Goal: Task Accomplishment & Management: Use online tool/utility

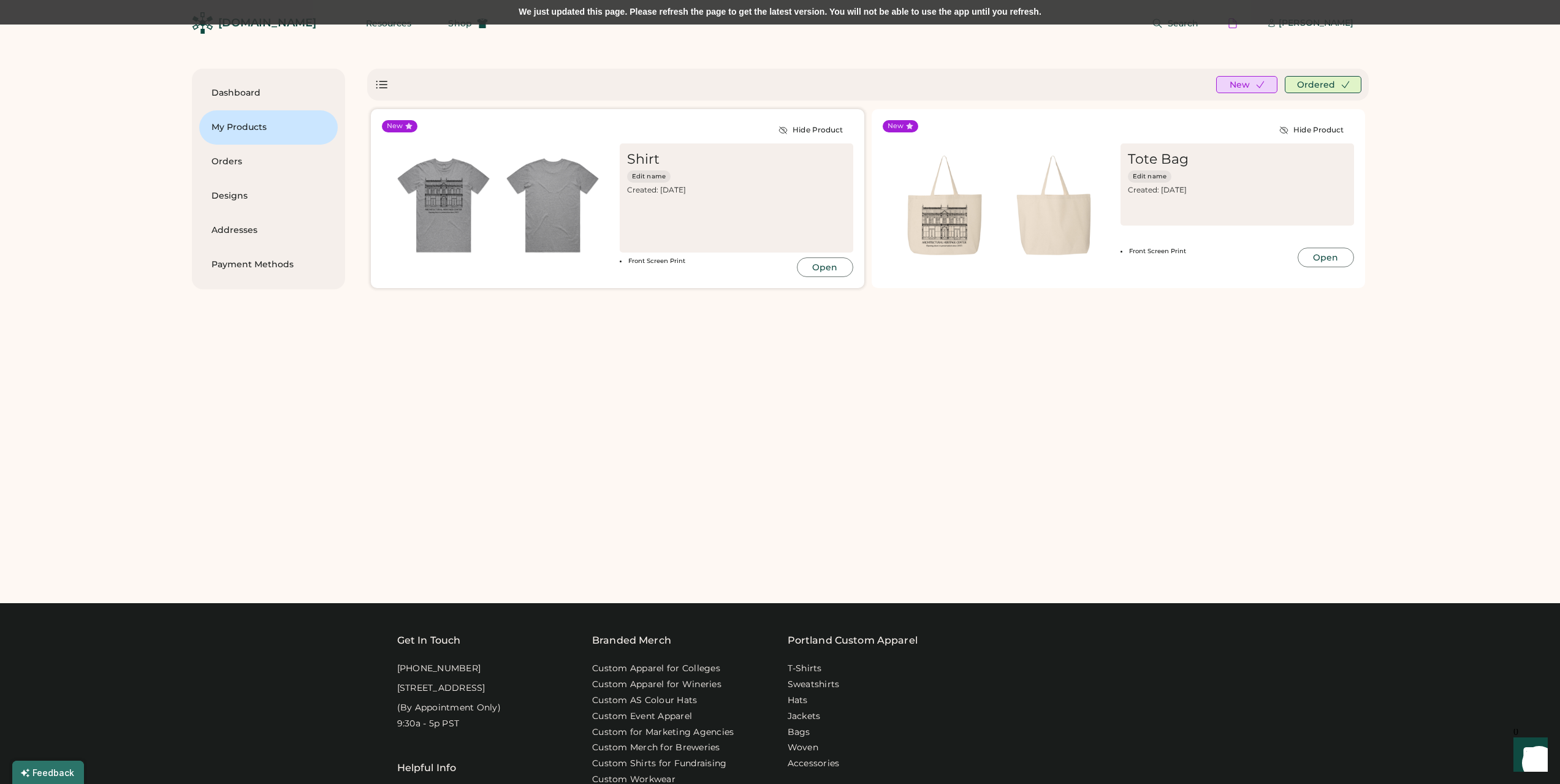
click at [706, 274] on div "Front Screen Print Open" at bounding box center [736, 267] width 234 height 20
click at [984, 235] on img at bounding box center [944, 205] width 109 height 109
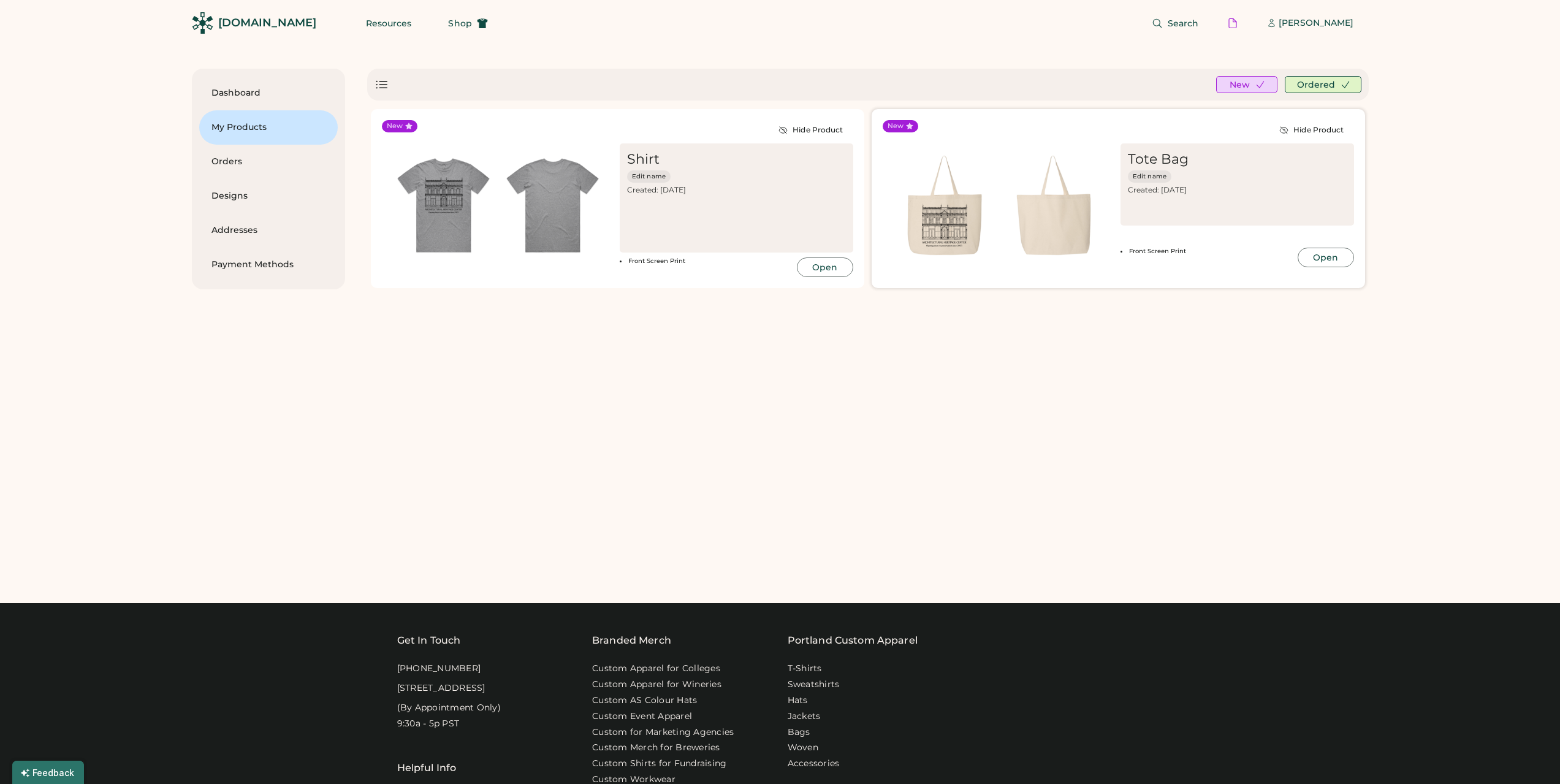
click at [1048, 231] on img at bounding box center [1053, 205] width 109 height 109
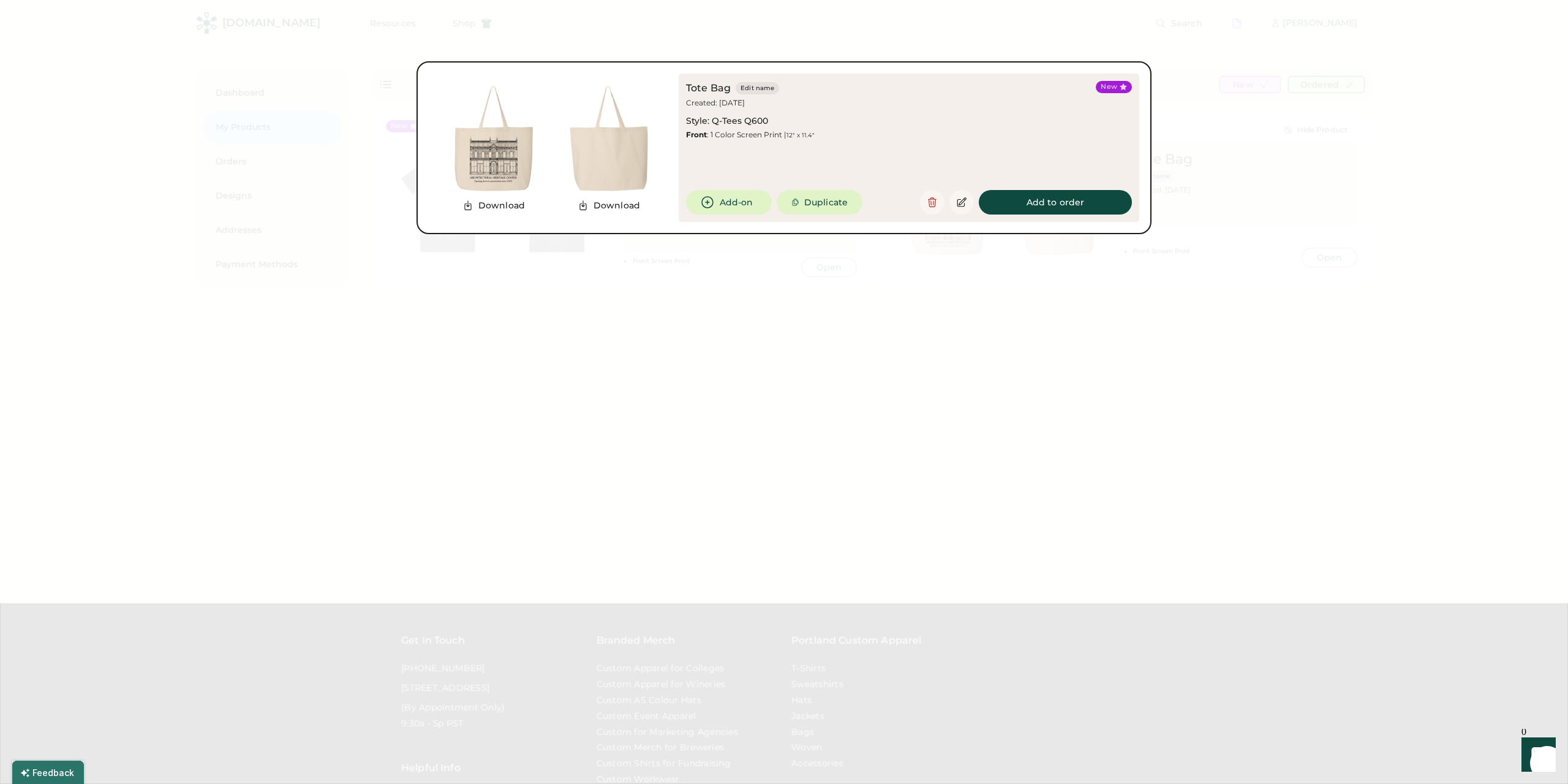
click at [485, 170] on img at bounding box center [493, 137] width 115 height 115
click at [1022, 207] on button "Add to order" at bounding box center [1055, 202] width 153 height 25
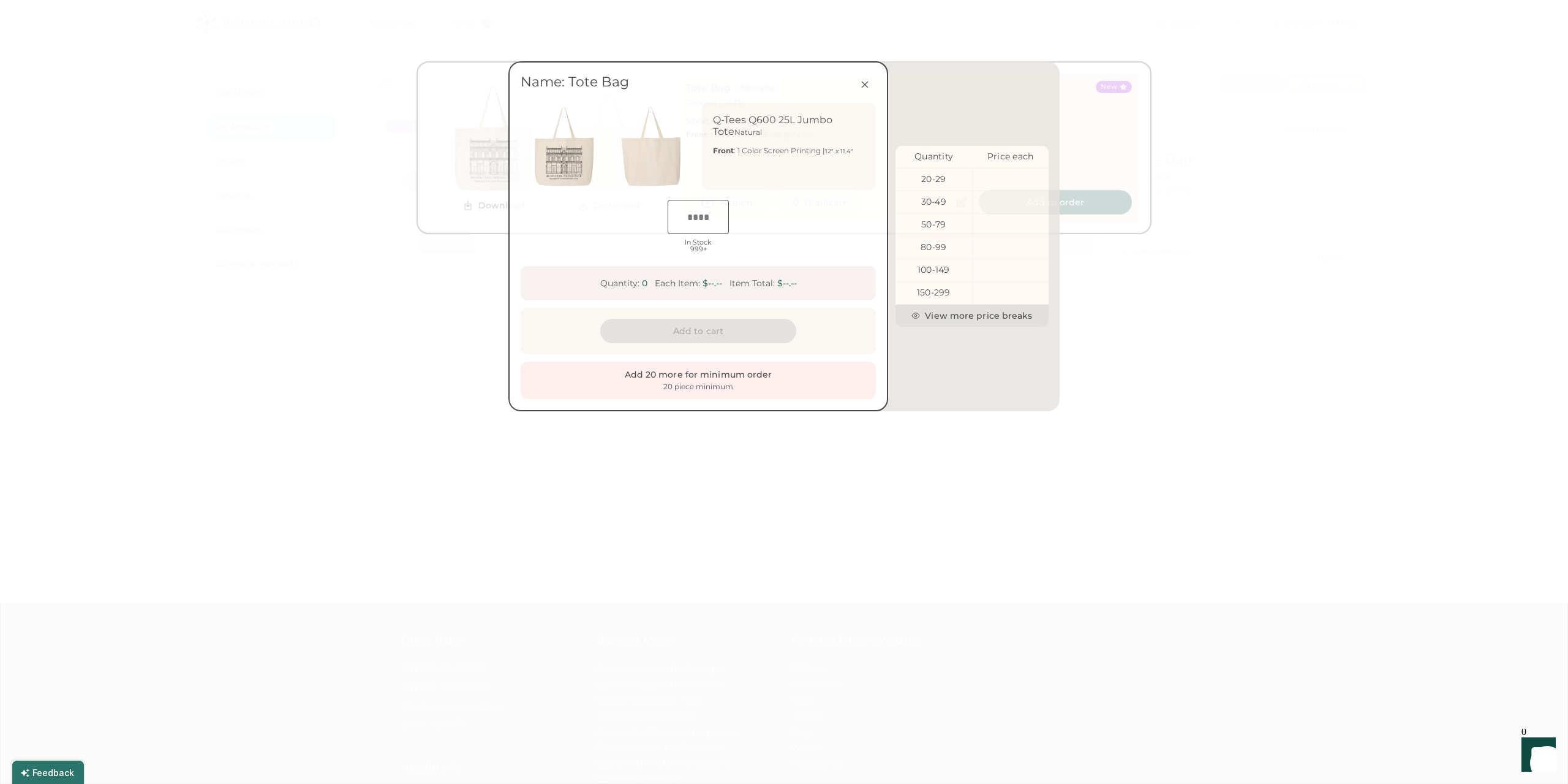
scroll to position [0, 23]
click at [866, 90] on button at bounding box center [864, 84] width 22 height 22
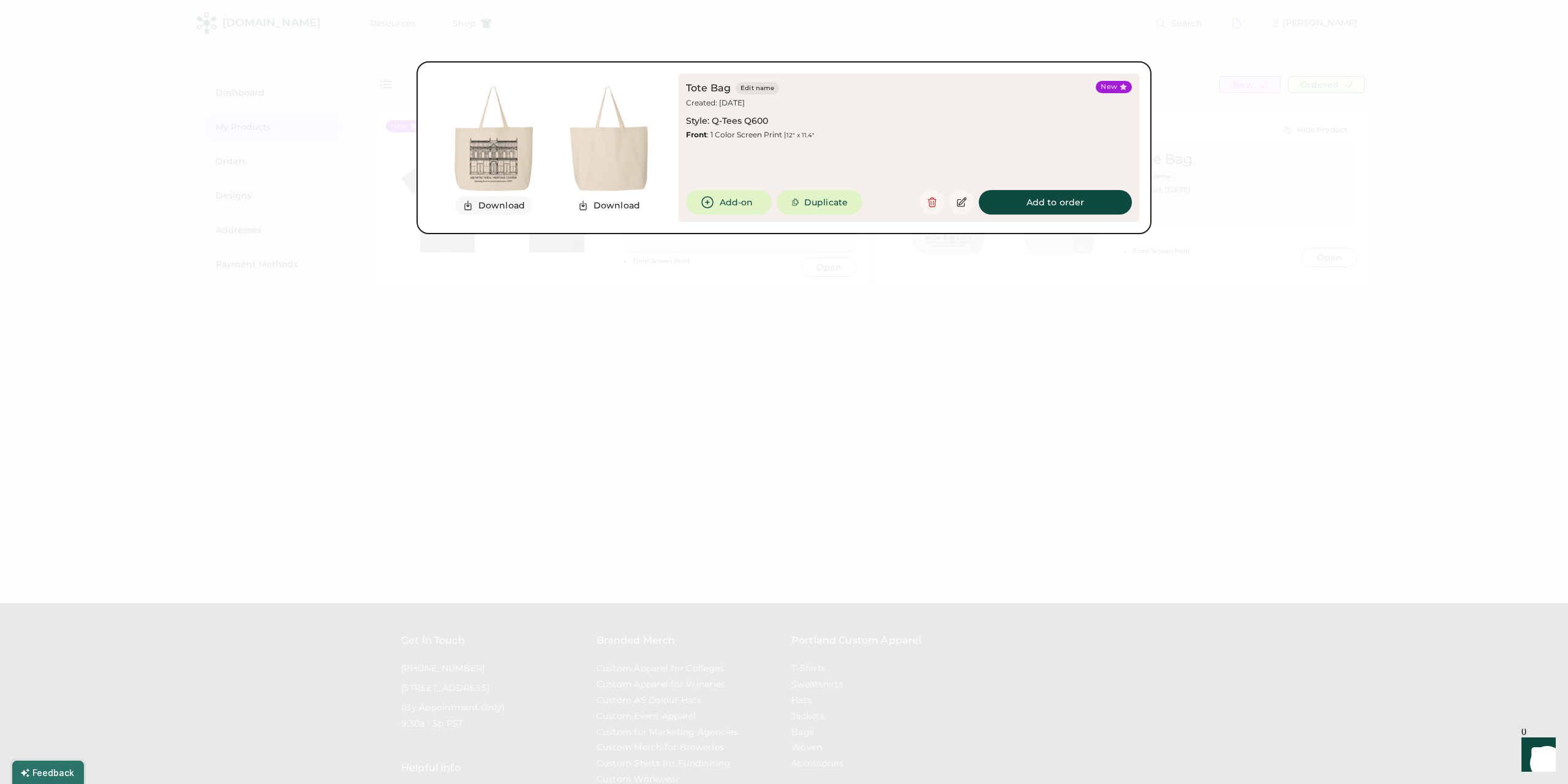
click at [512, 210] on button "Download" at bounding box center [493, 205] width 77 height 19
click at [963, 204] on icon at bounding box center [961, 201] width 11 height 11
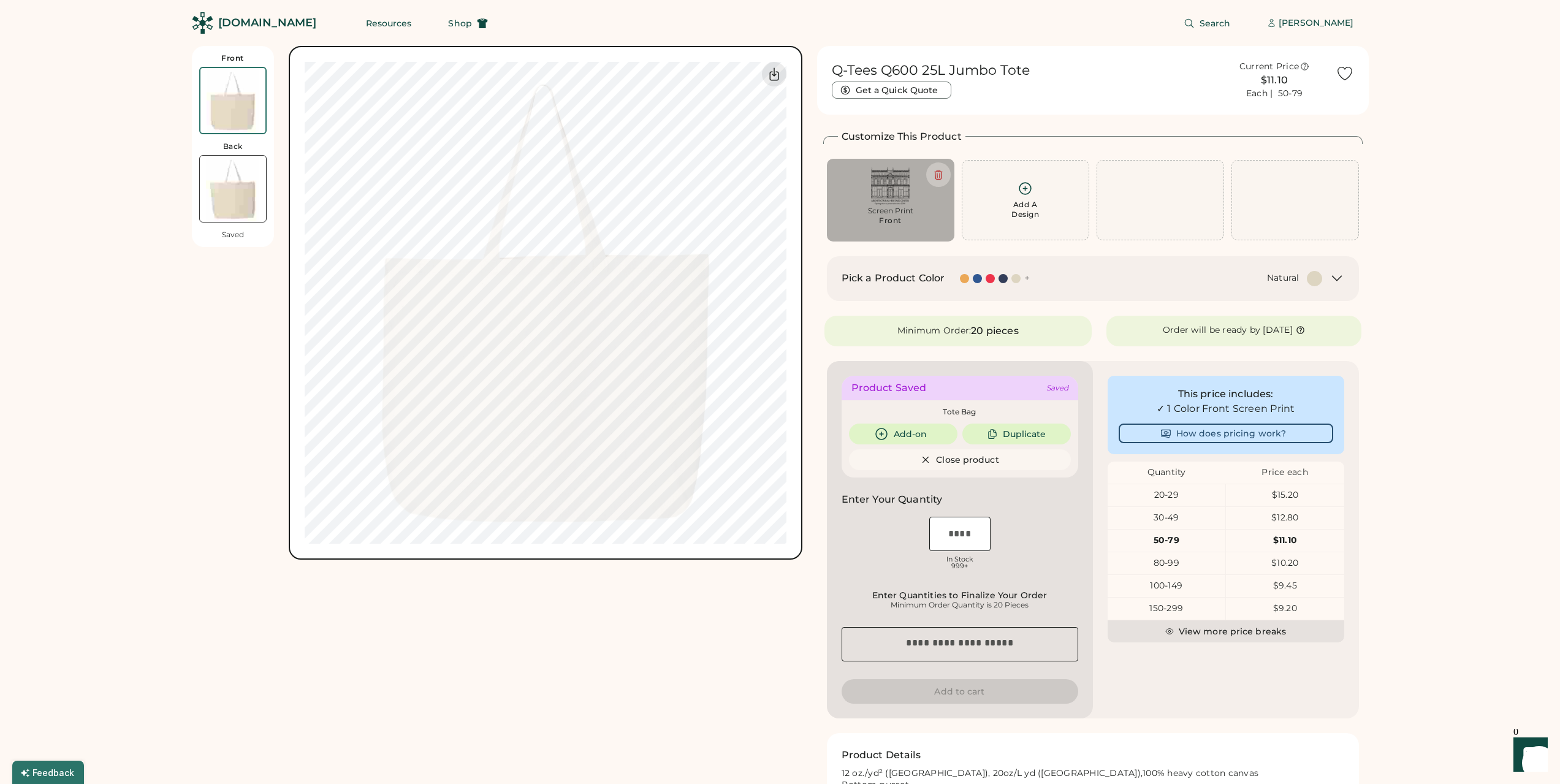
click at [1004, 280] on div at bounding box center [1002, 278] width 9 height 9
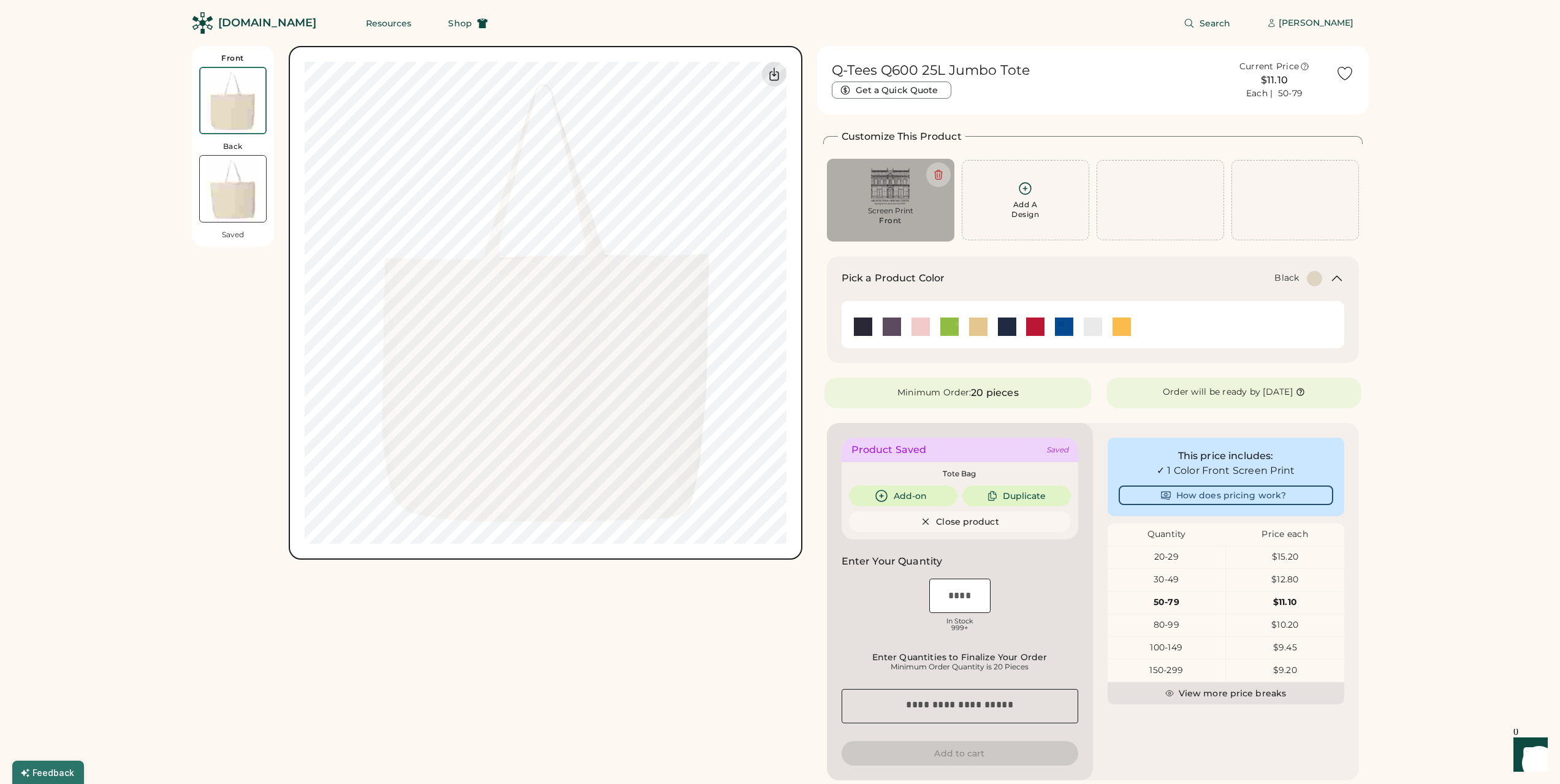
click at [859, 329] on img at bounding box center [863, 326] width 19 height 19
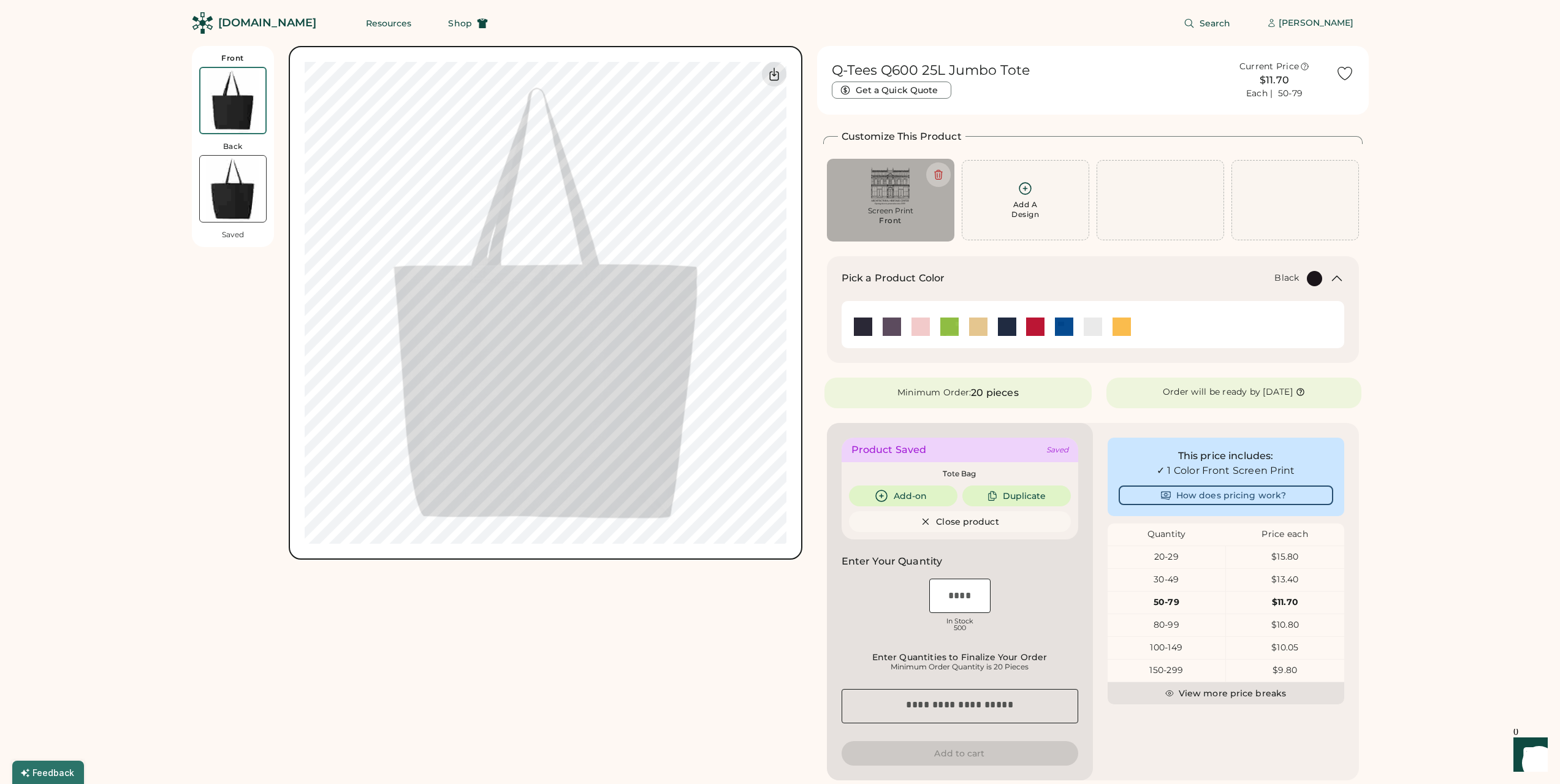
click at [892, 198] on img at bounding box center [890, 185] width 110 height 37
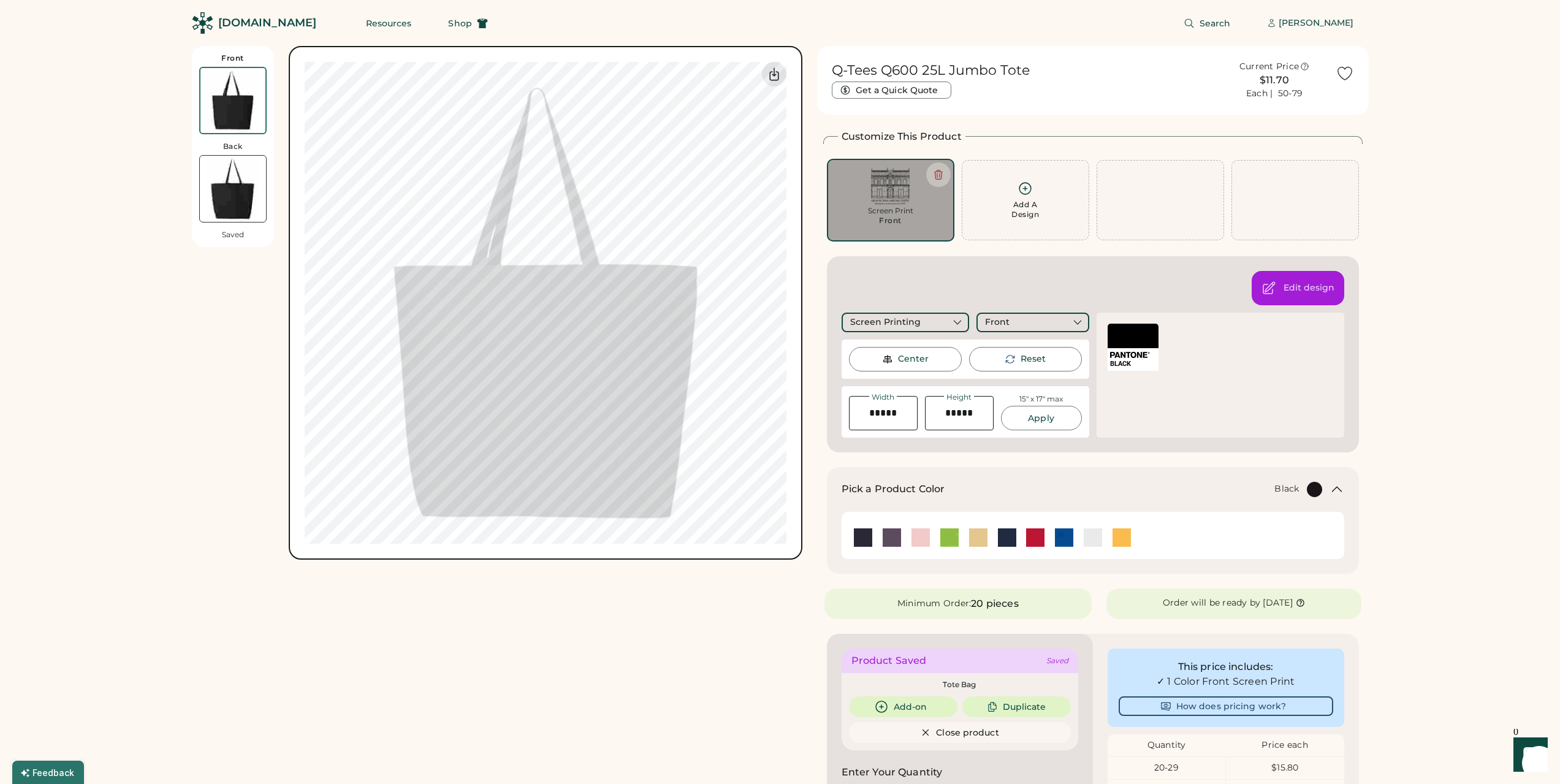
click at [1137, 337] on div at bounding box center [1133, 336] width 51 height 25
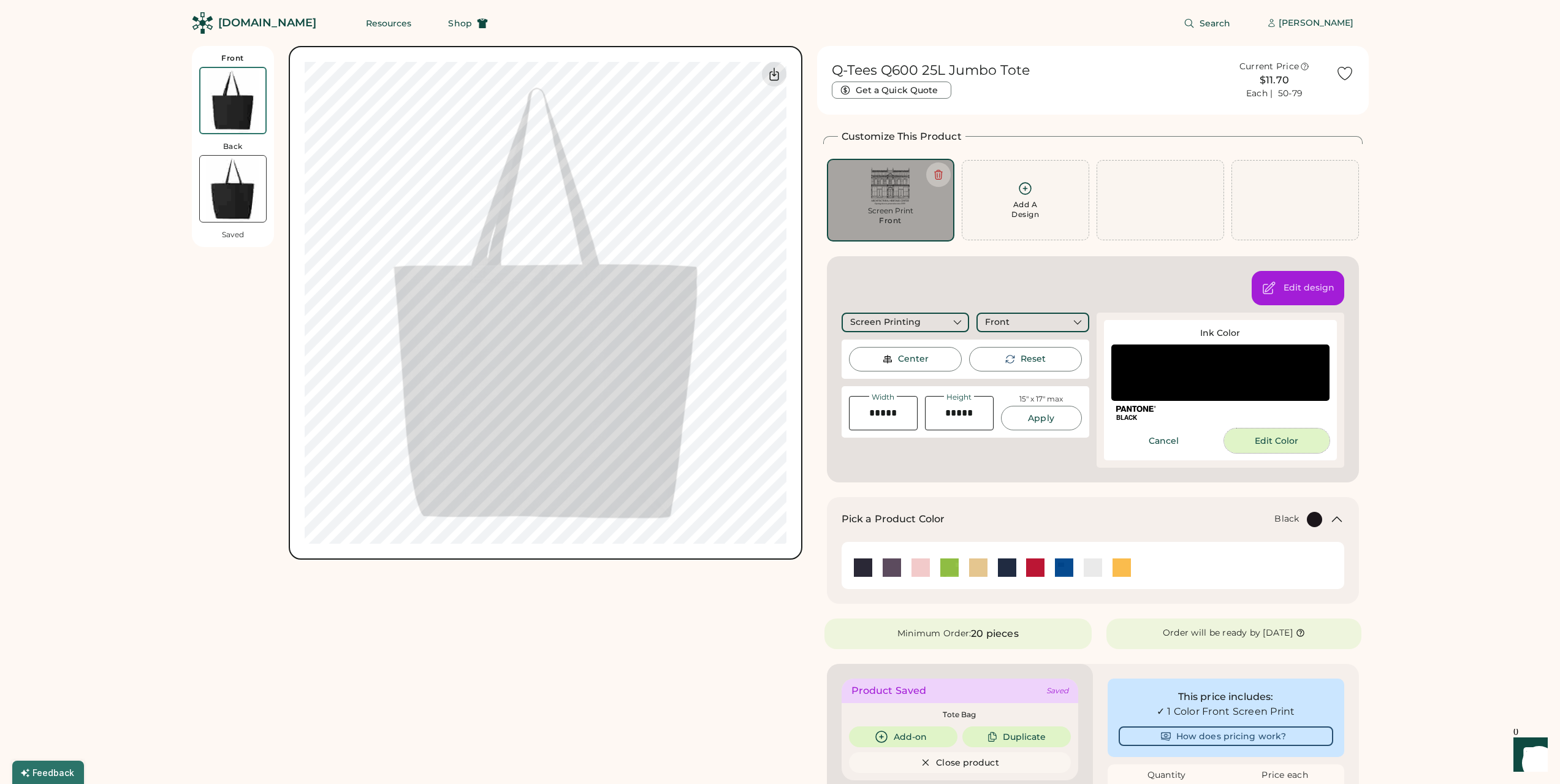
click at [1263, 444] on button "Edit Color" at bounding box center [1276, 440] width 105 height 25
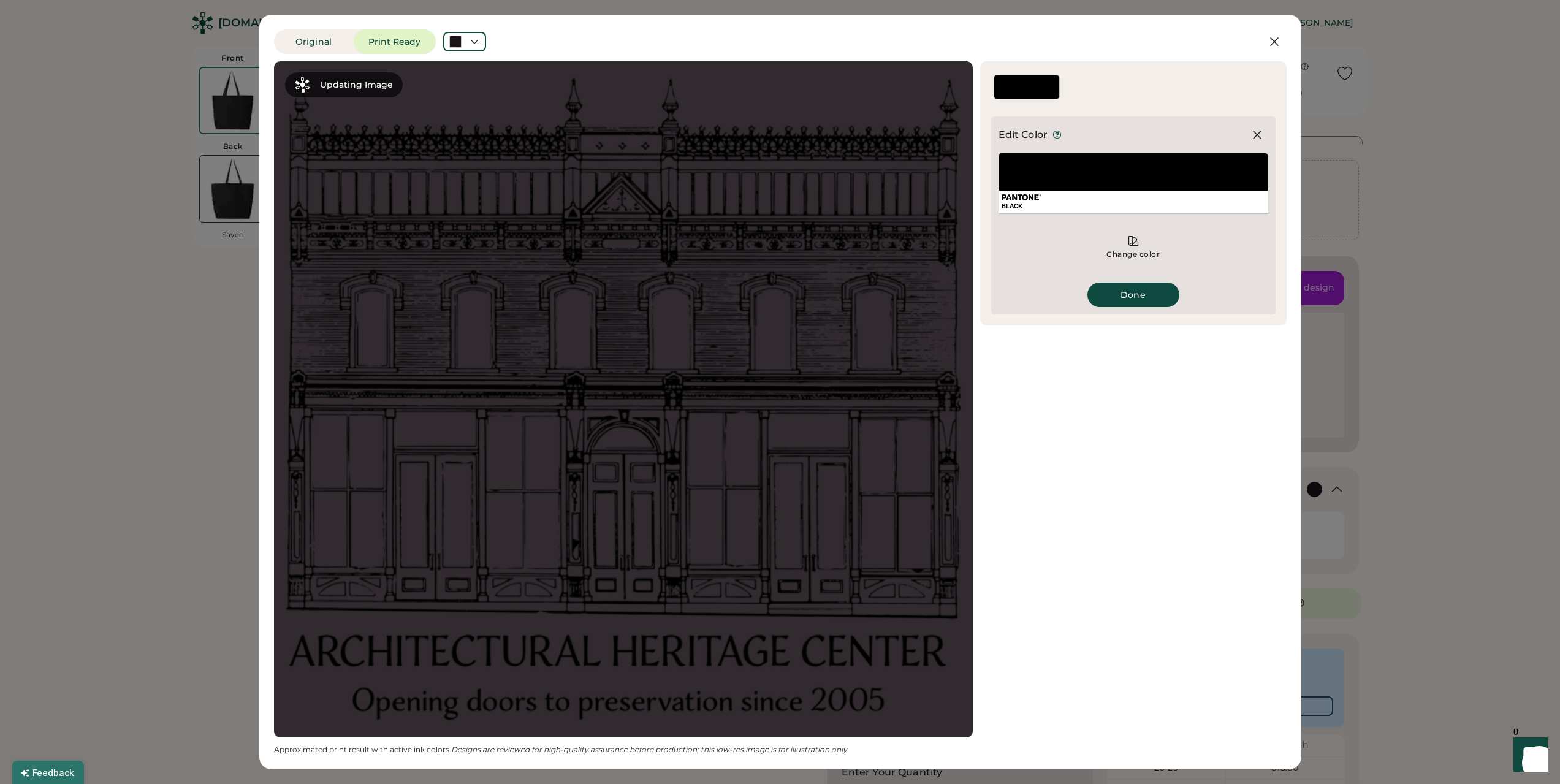
click at [1041, 93] on div at bounding box center [1027, 92] width 65 height 11
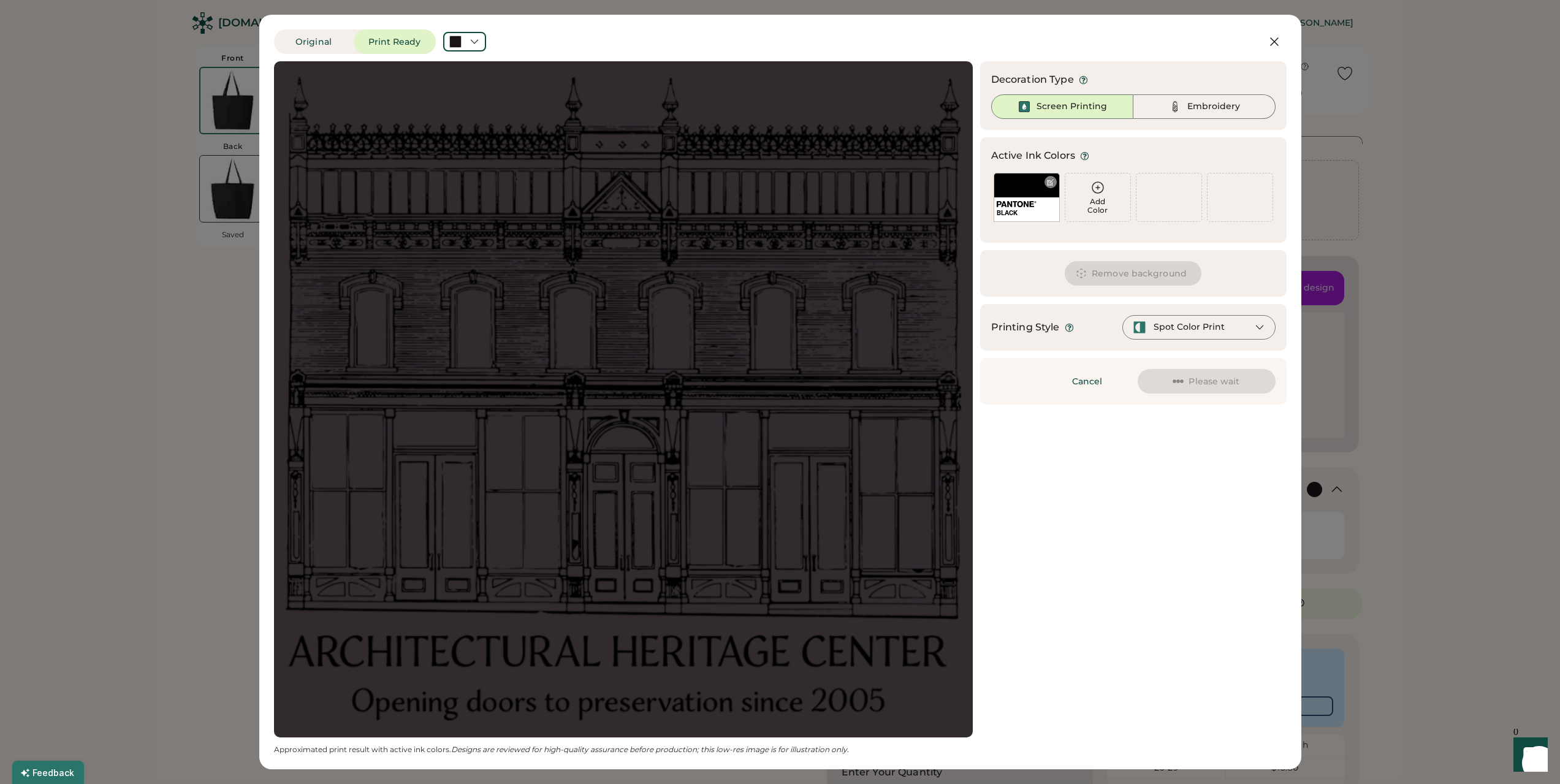
click at [1029, 206] on img at bounding box center [1016, 204] width 40 height 6
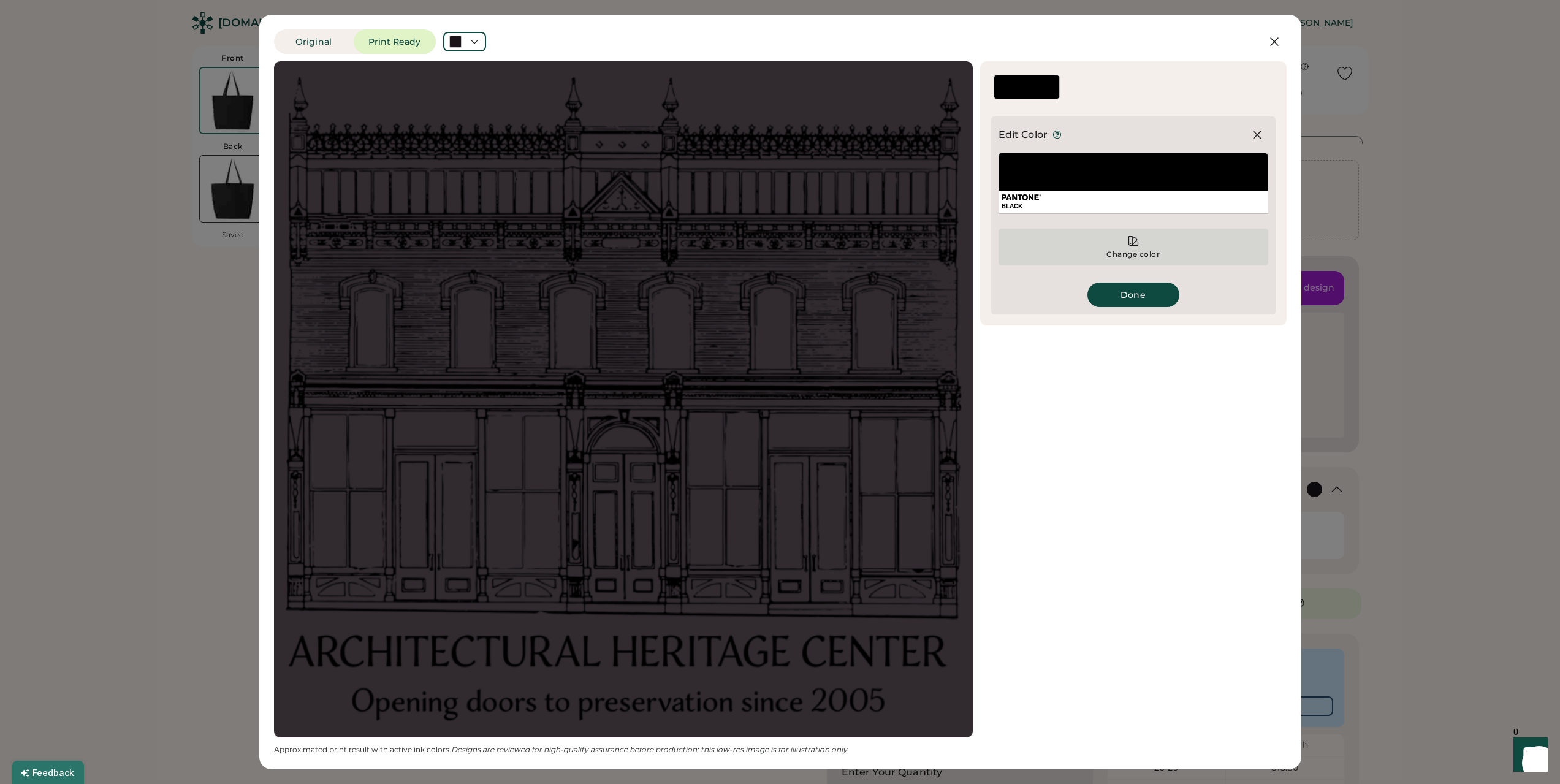
click at [1100, 245] on div "Change color" at bounding box center [1133, 246] width 270 height 36
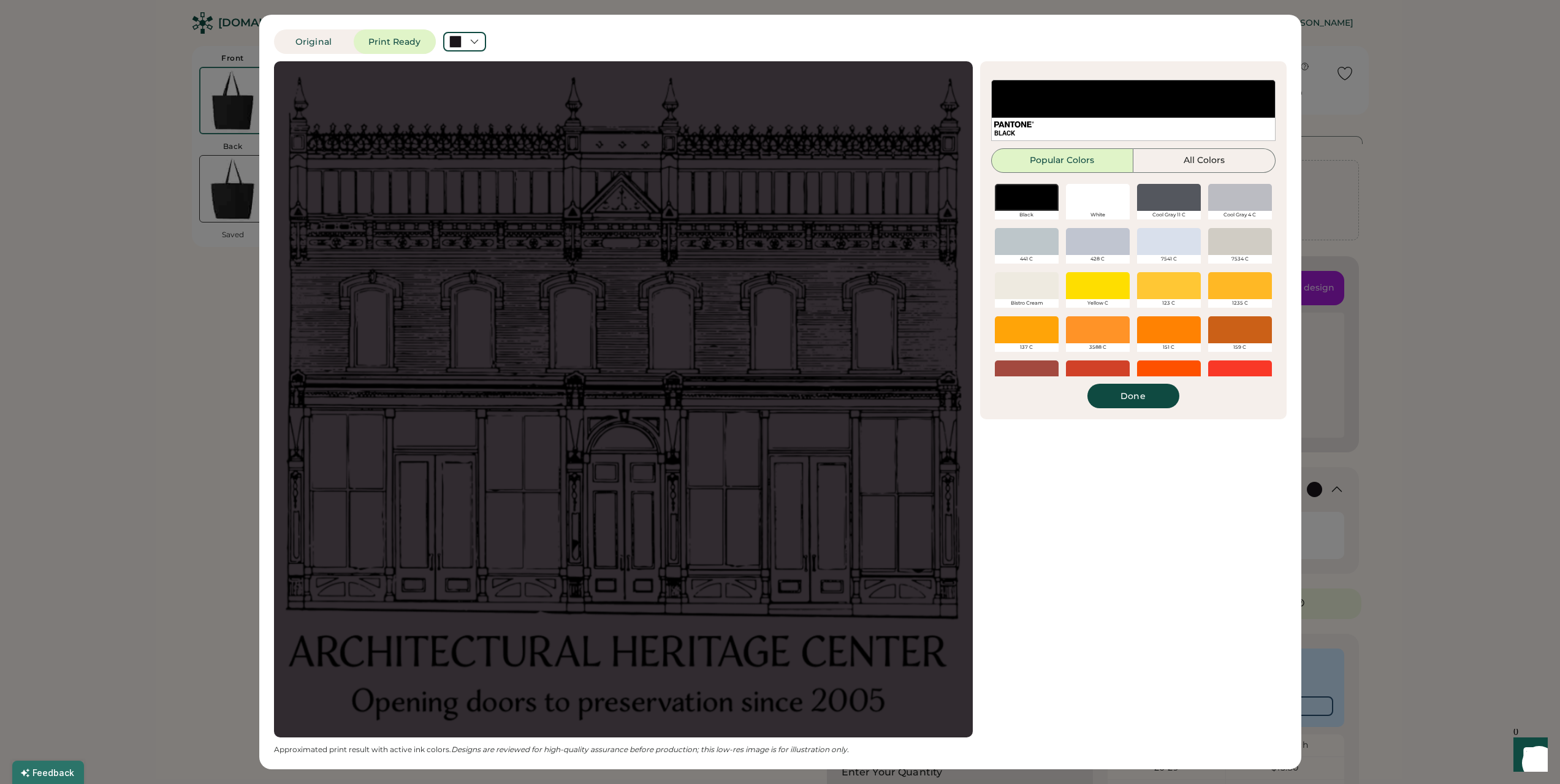
click at [1090, 201] on div at bounding box center [1098, 196] width 64 height 26
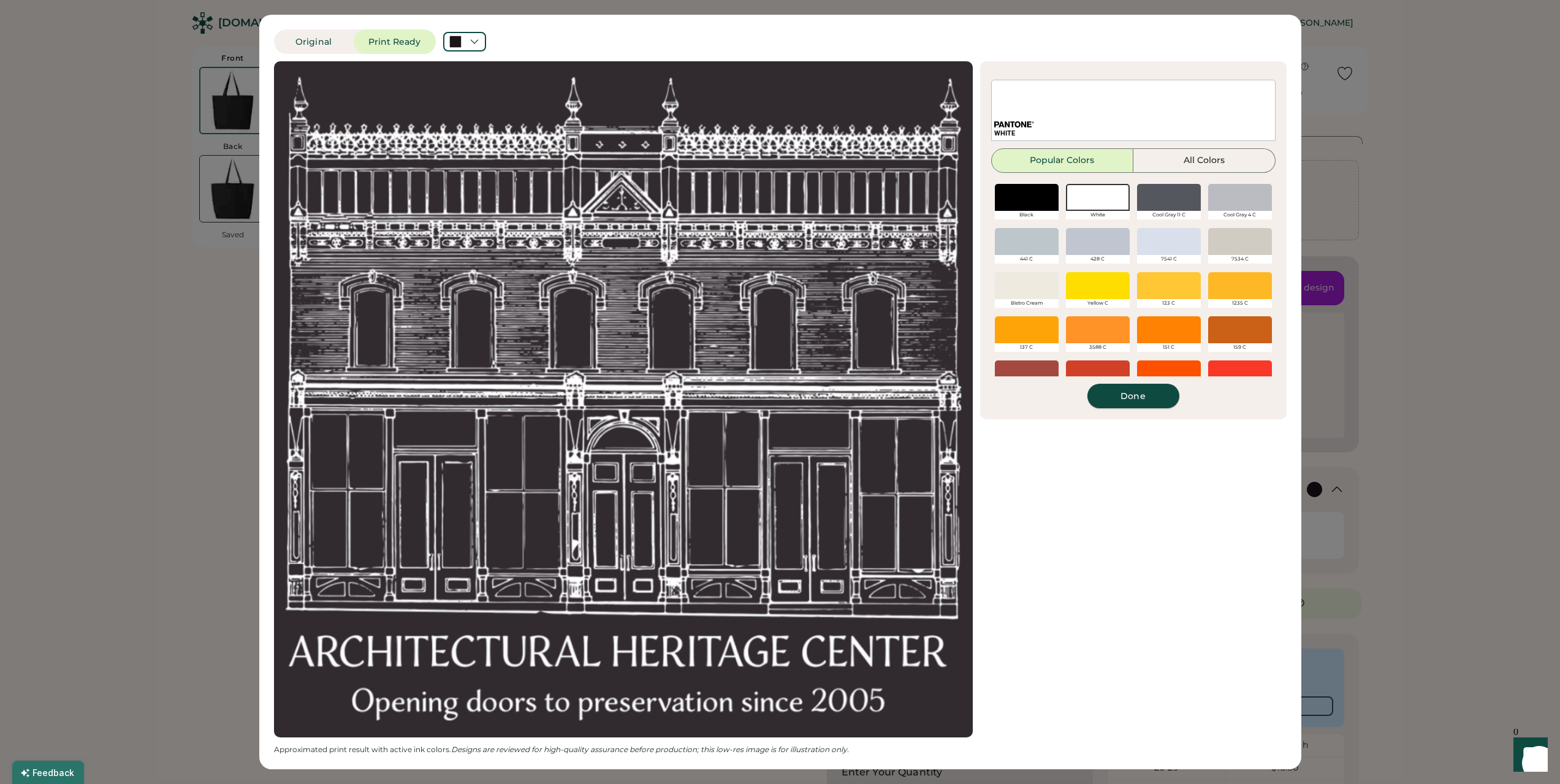
click at [1137, 399] on button "Done" at bounding box center [1134, 395] width 92 height 25
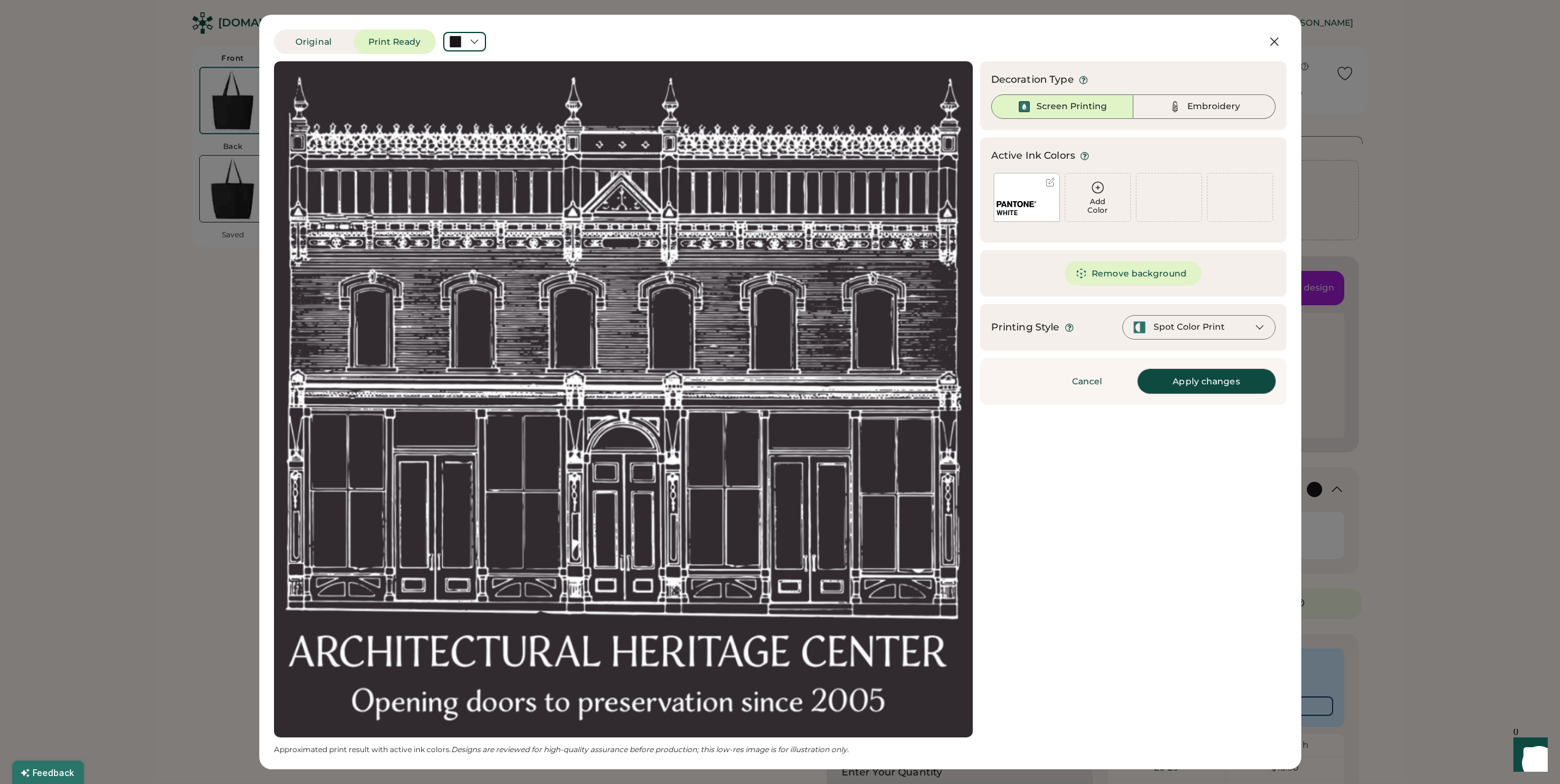
click at [1211, 386] on button "Apply changes" at bounding box center [1207, 381] width 137 height 25
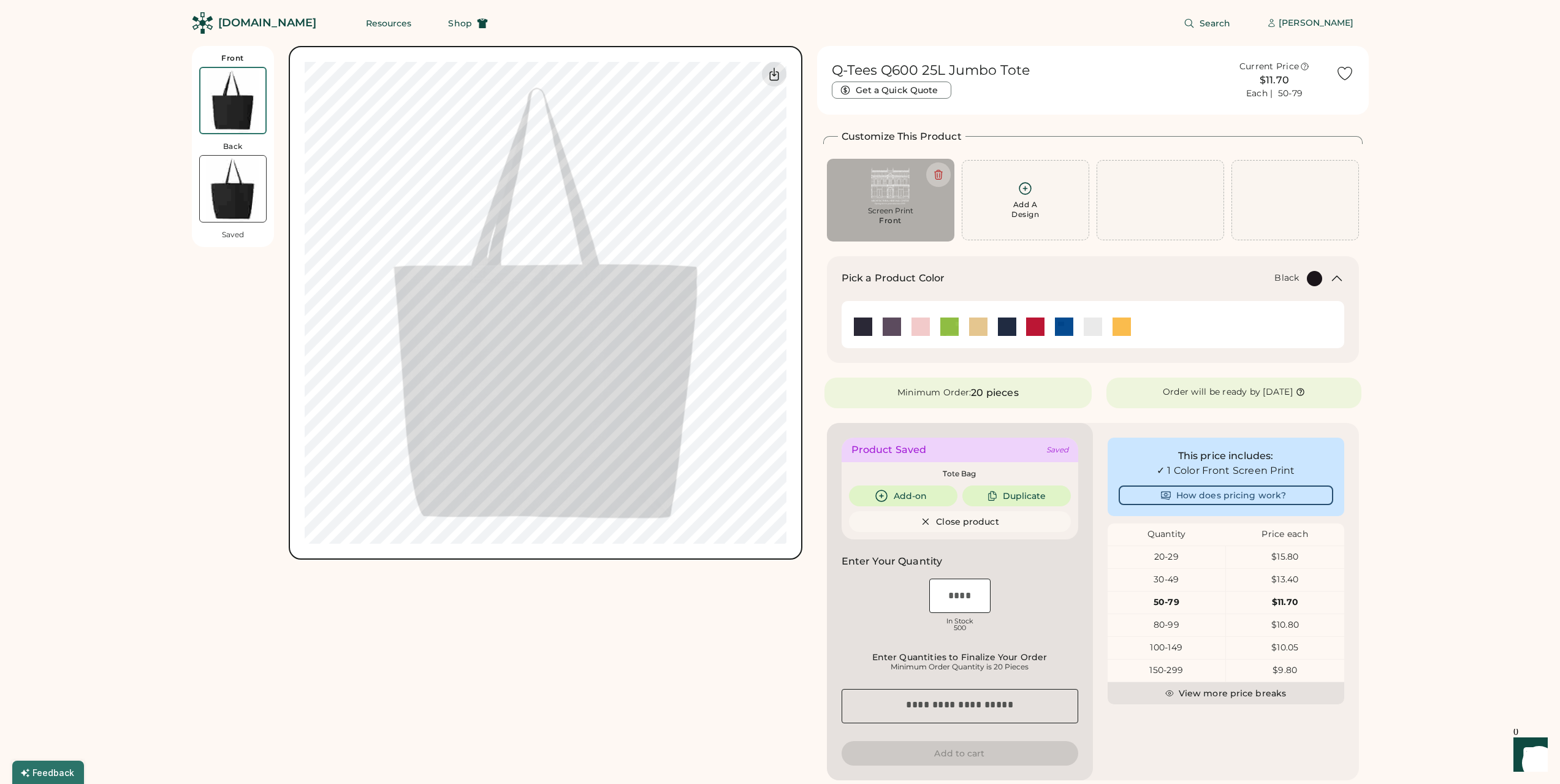
click at [861, 329] on img at bounding box center [863, 326] width 19 height 19
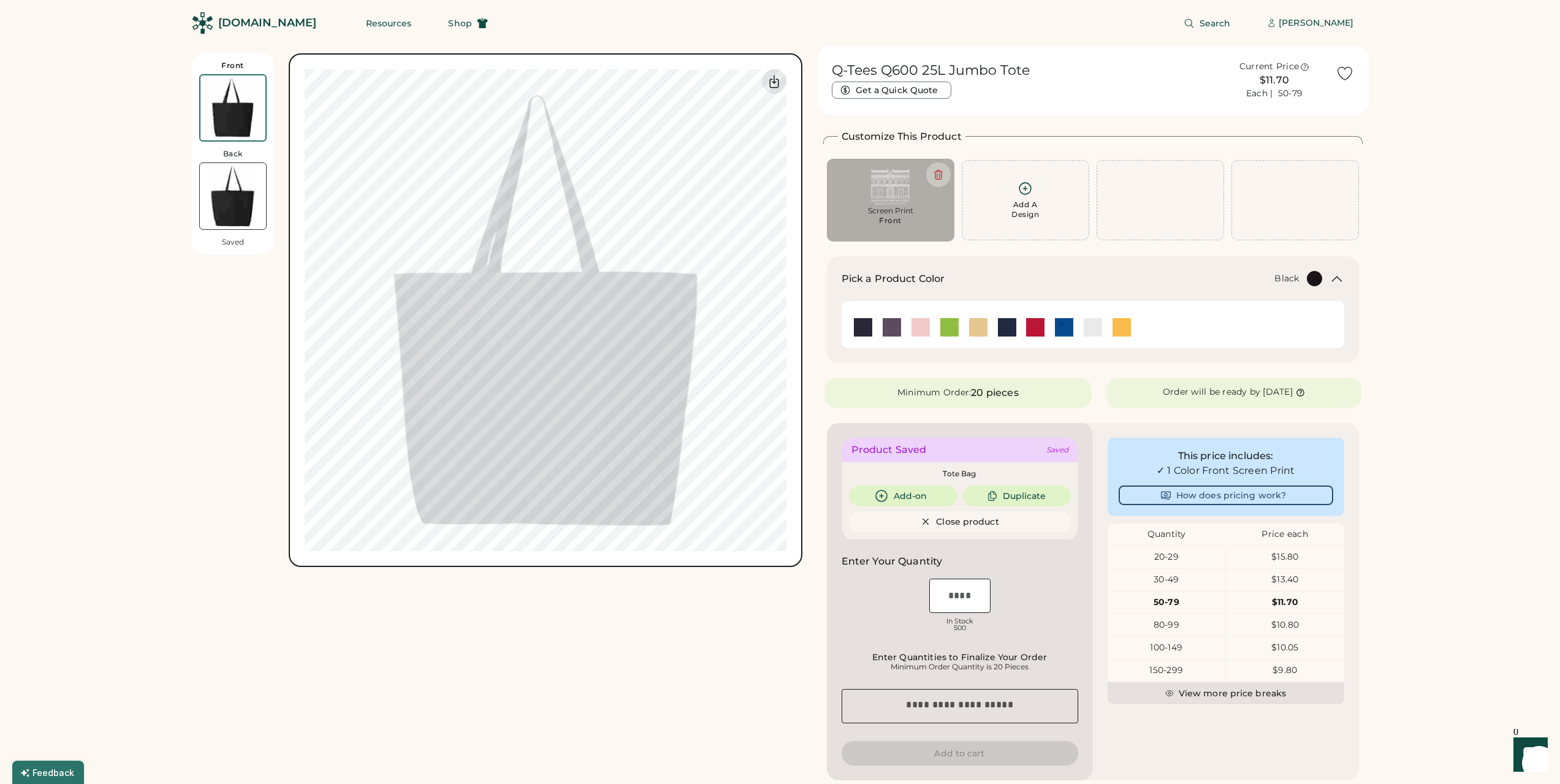
click at [1016, 222] on div "Add A Design" at bounding box center [1026, 200] width 128 height 80
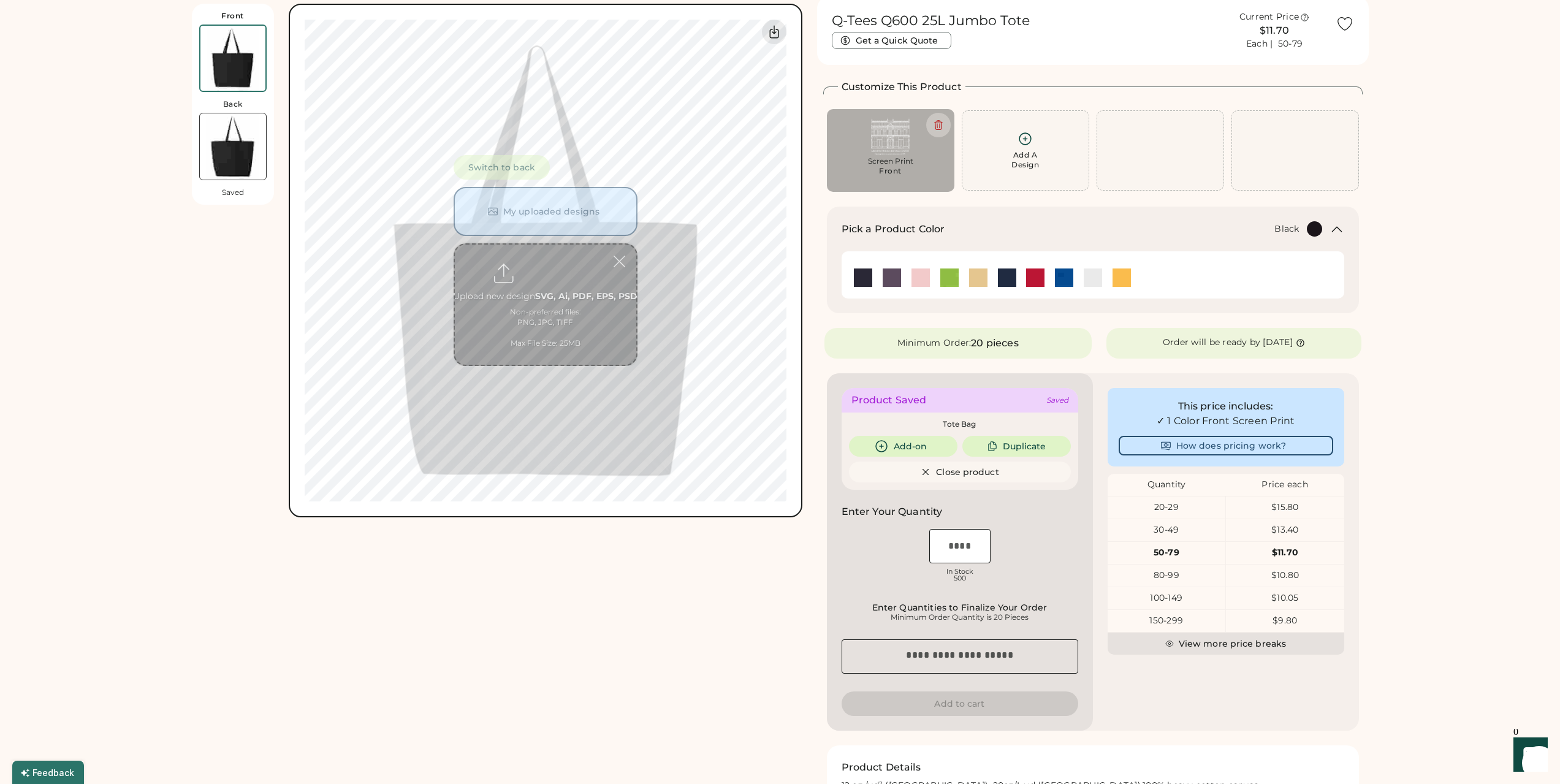
scroll to position [53, 0]
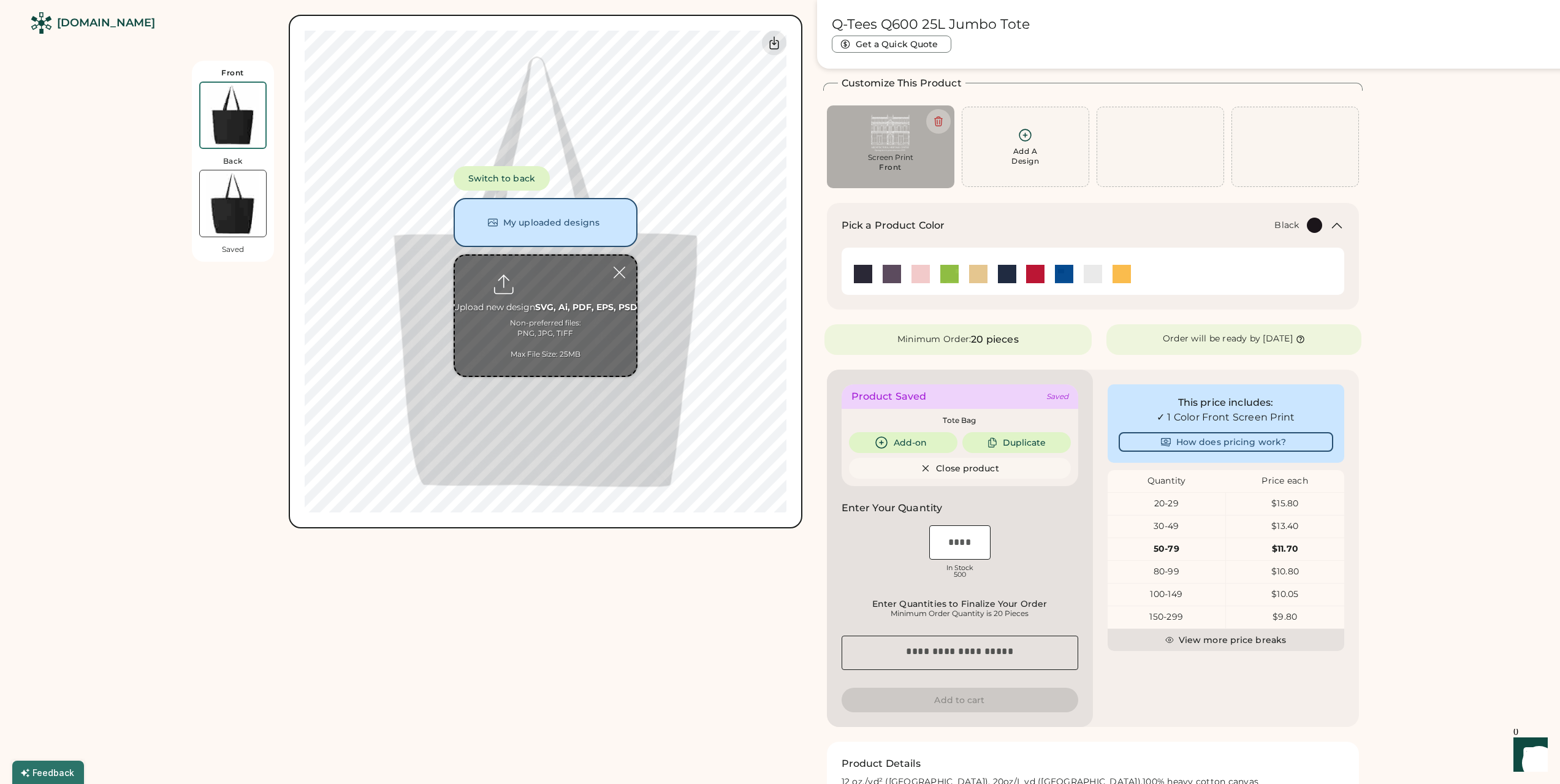
click at [642, 567] on div "Front Back Saved Switch to back My uploaded designs Upload new design SVG, Ai, …" at bounding box center [497, 446] width 611 height 908
click at [626, 277] on div at bounding box center [619, 273] width 22 height 22
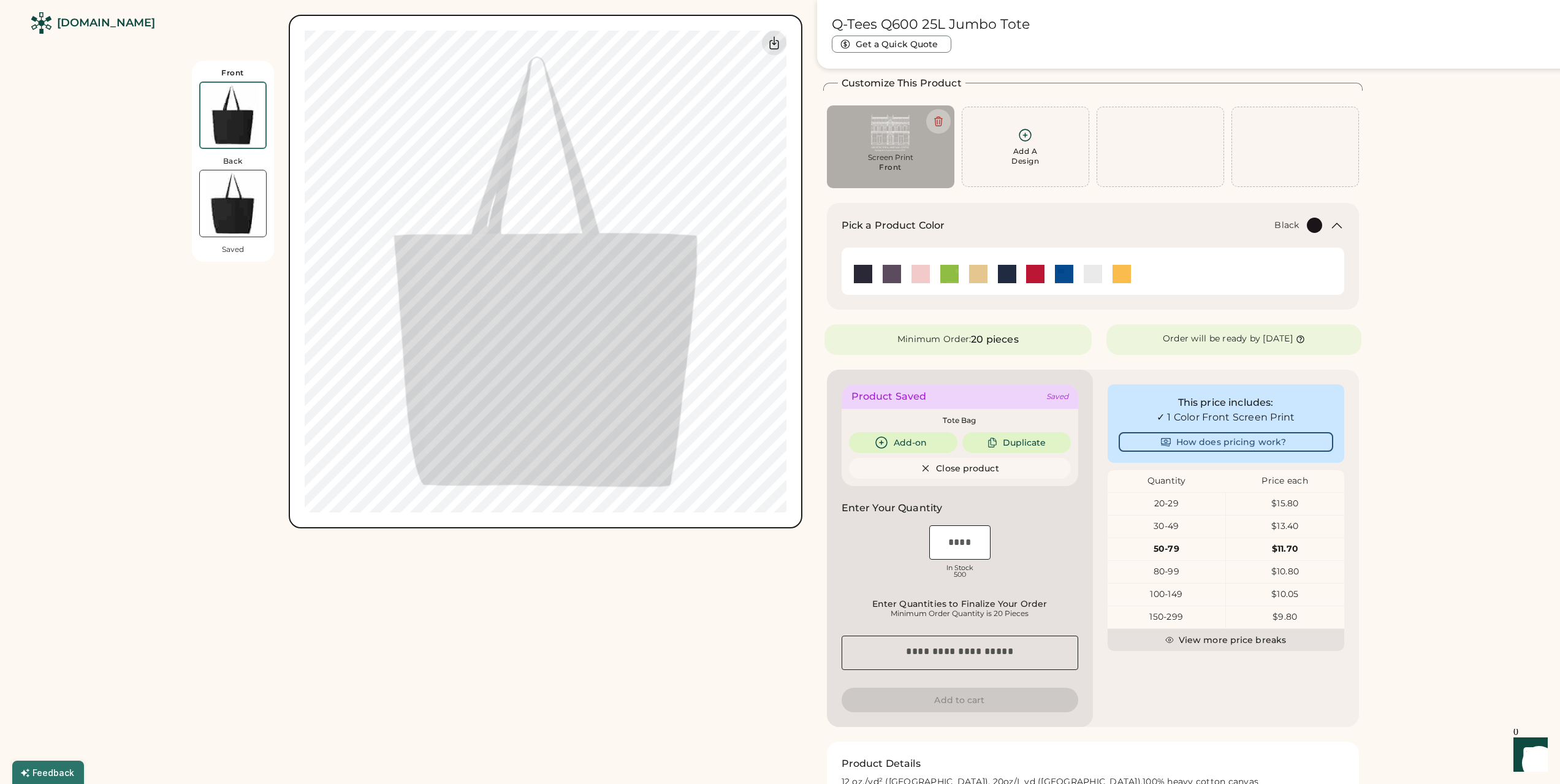
click at [689, 571] on div "Front Back Saved Switch to back My uploaded designs Upload new design SVG, Ai, …" at bounding box center [497, 446] width 611 height 908
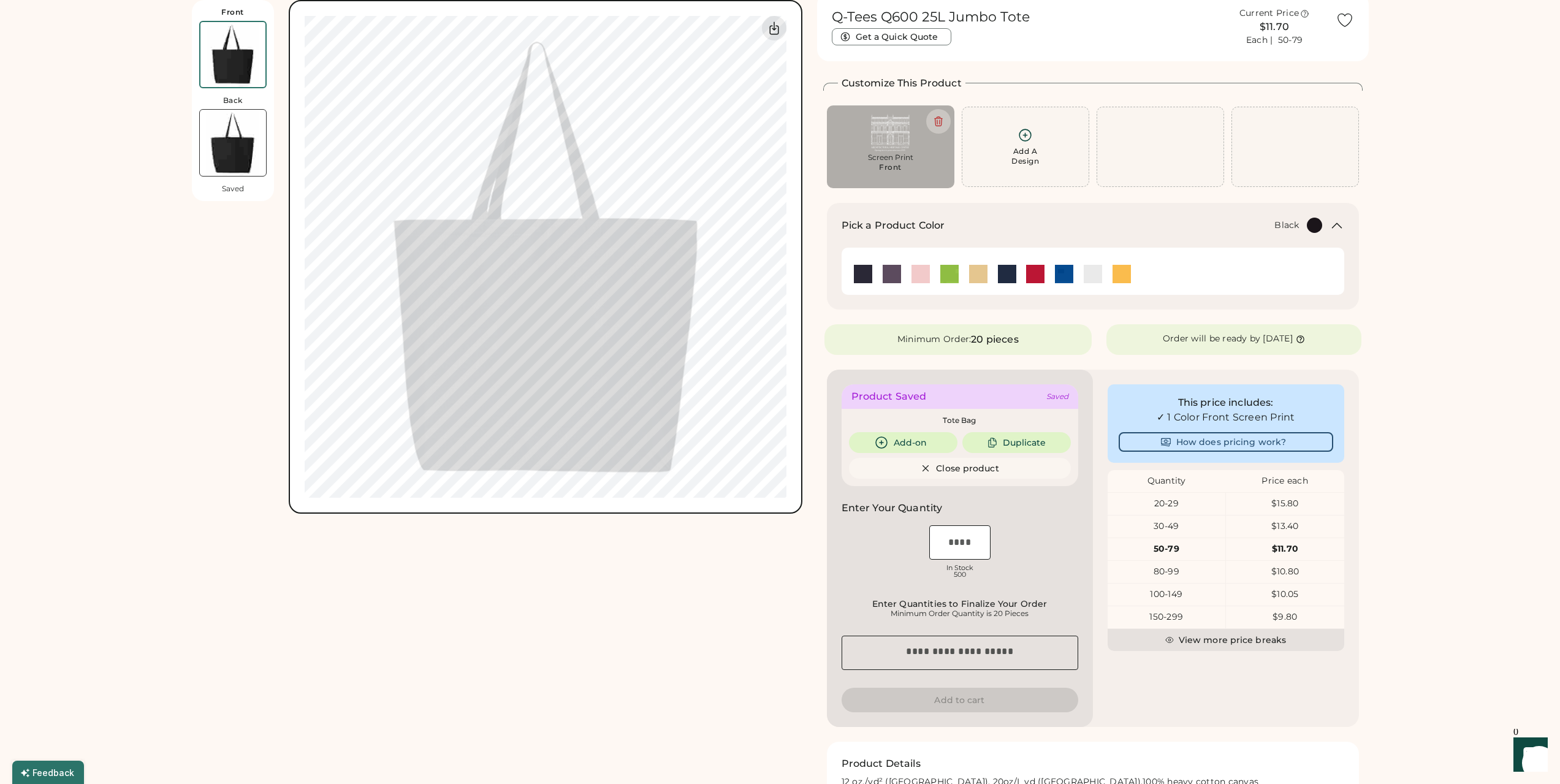
scroll to position [0, 0]
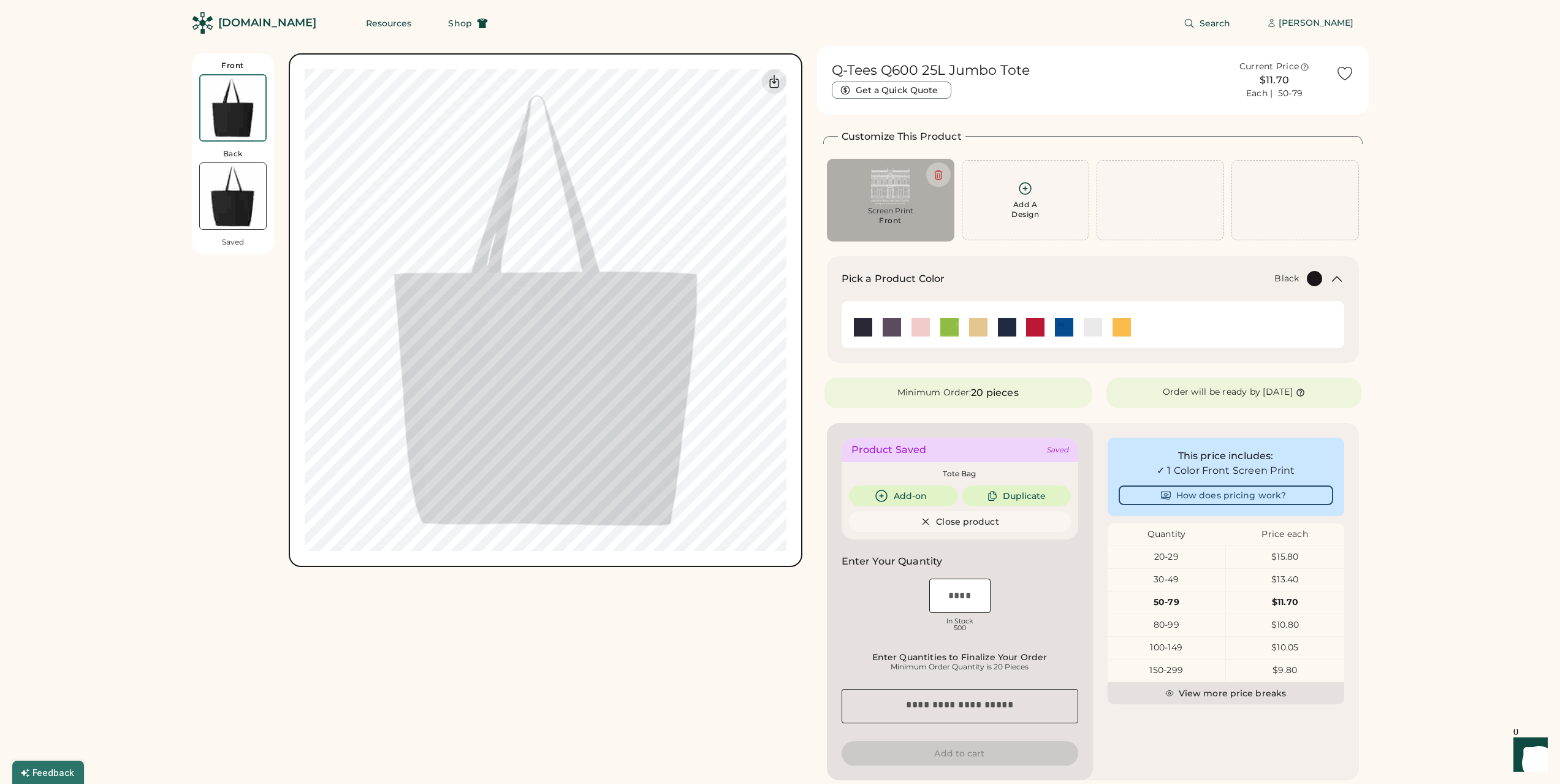
click at [220, 127] on img at bounding box center [233, 108] width 65 height 65
click at [216, 198] on img at bounding box center [233, 195] width 66 height 66
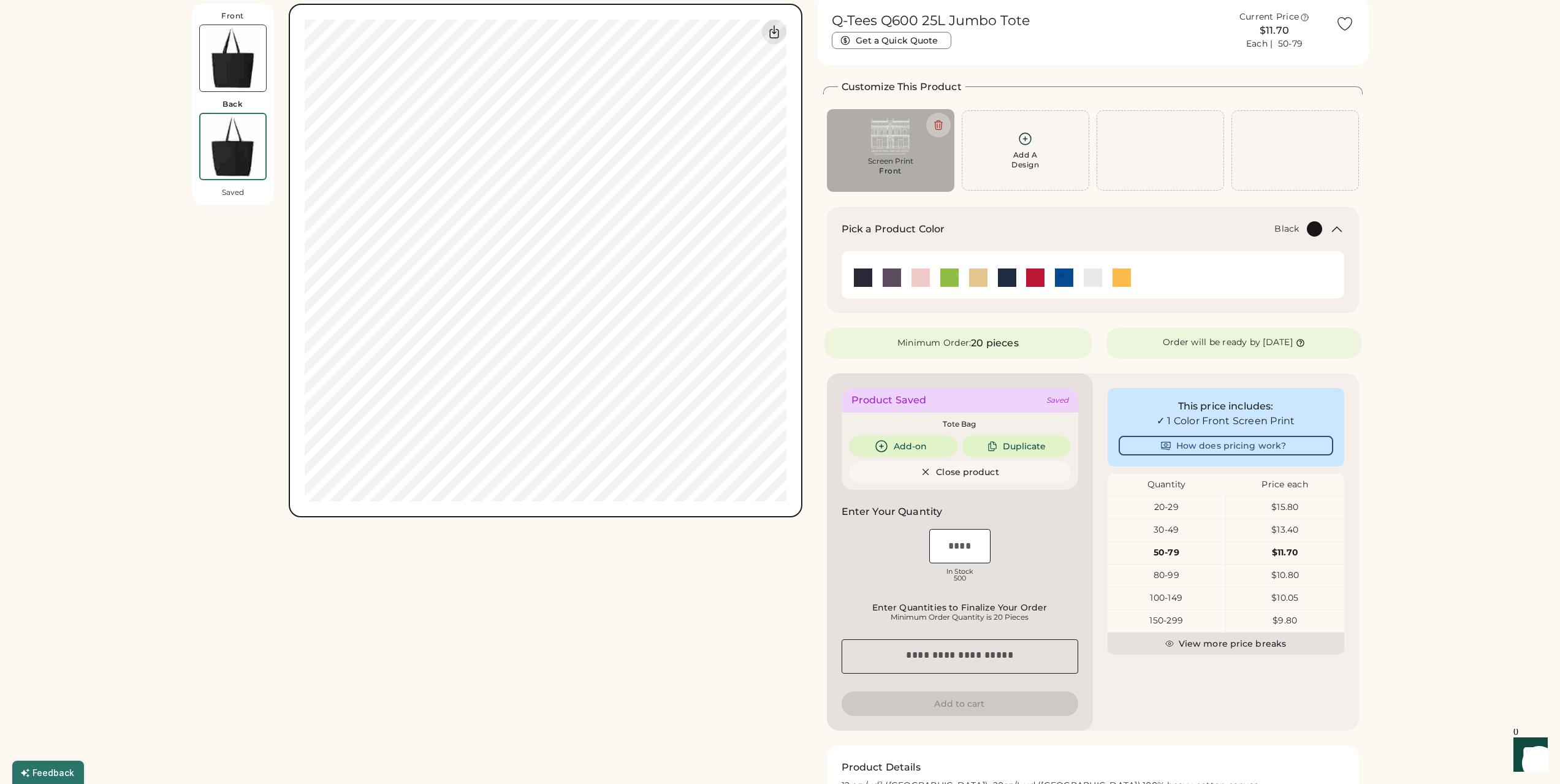
scroll to position [53, 0]
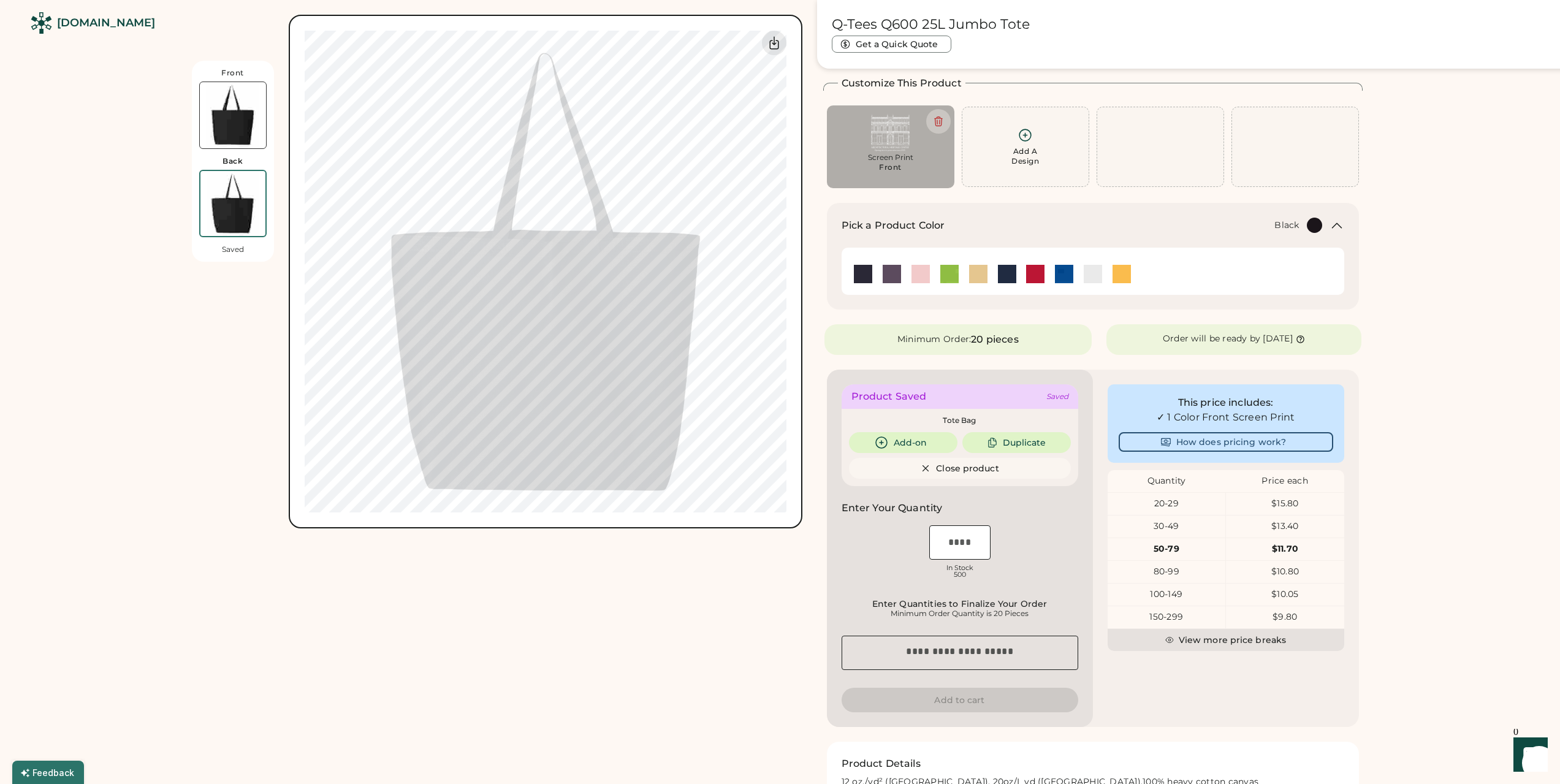
click at [223, 125] on img at bounding box center [233, 115] width 66 height 66
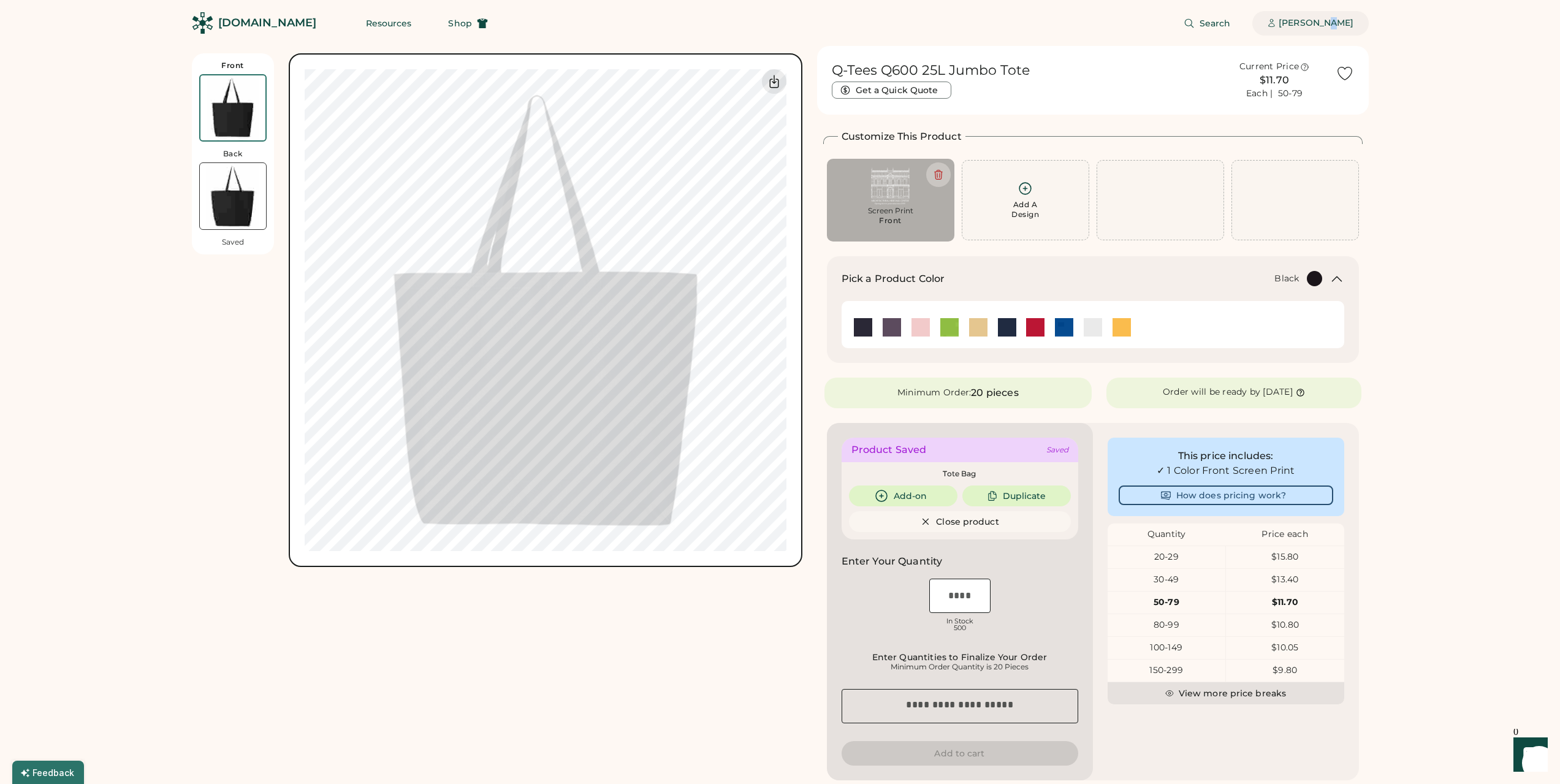
click at [1310, 29] on div "[PERSON_NAME]" at bounding box center [1317, 23] width 75 height 25
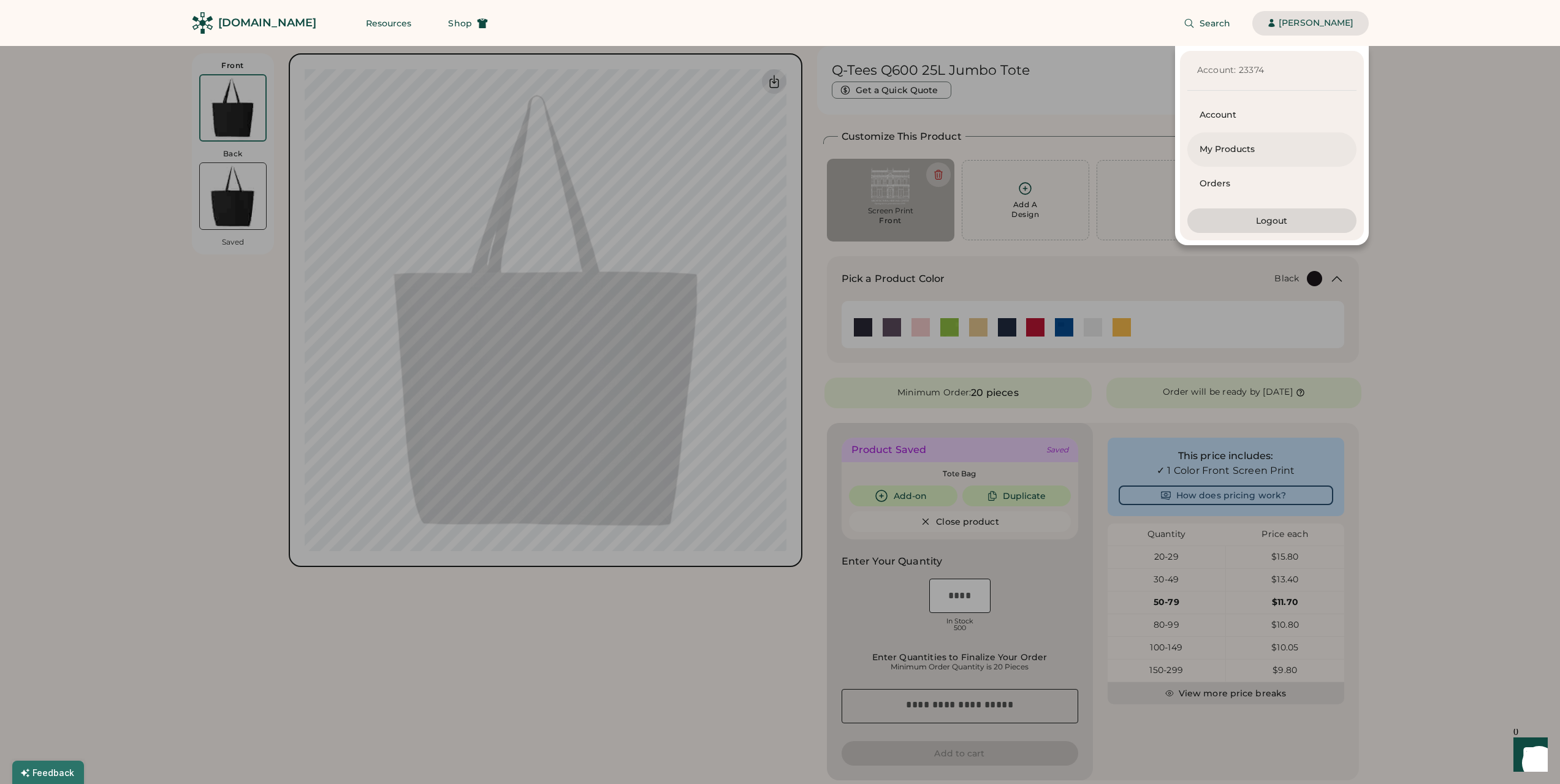
click at [1246, 146] on div "My Products" at bounding box center [1271, 149] width 144 height 12
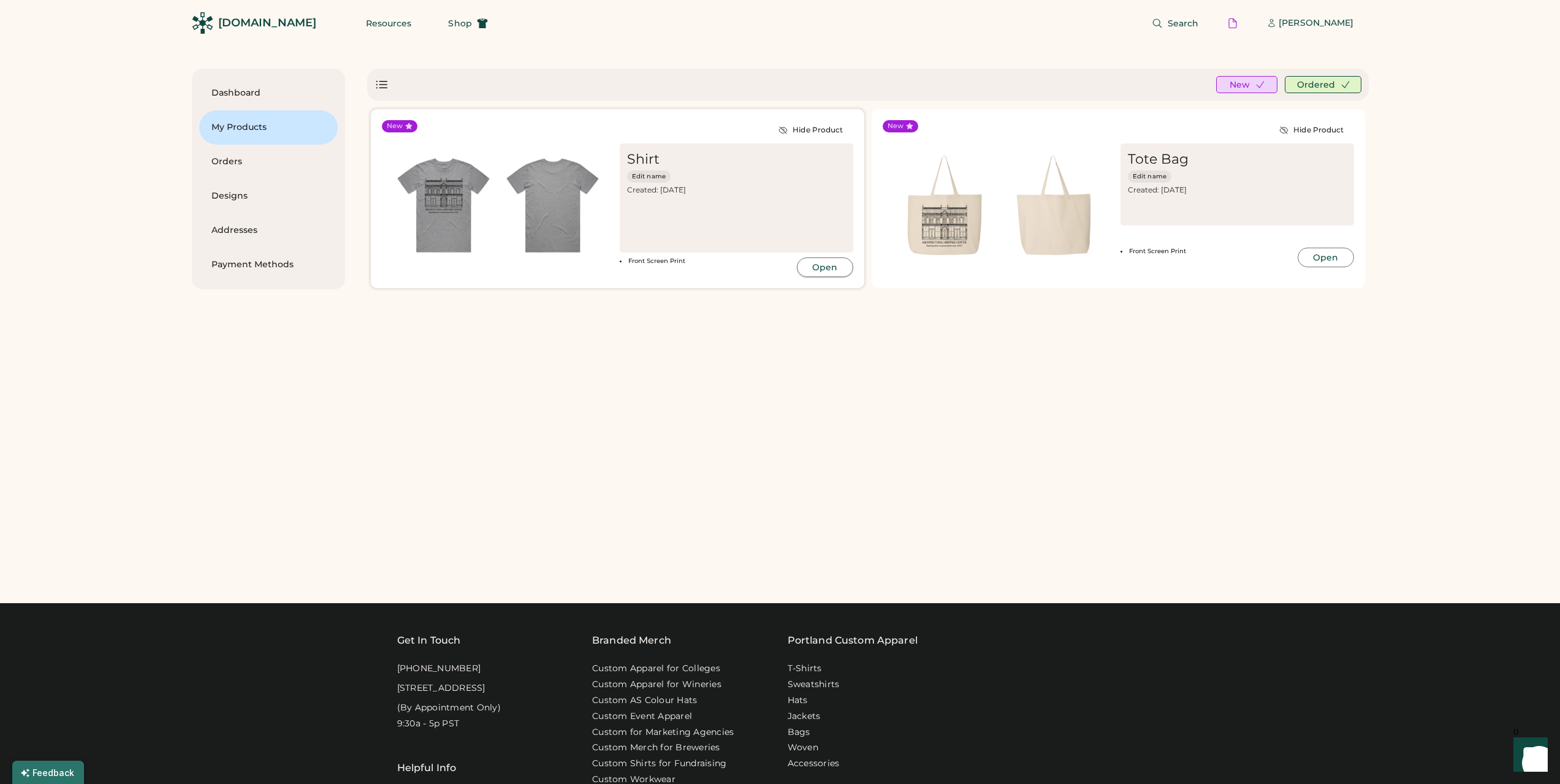
click at [824, 270] on button "Open" at bounding box center [825, 267] width 56 height 20
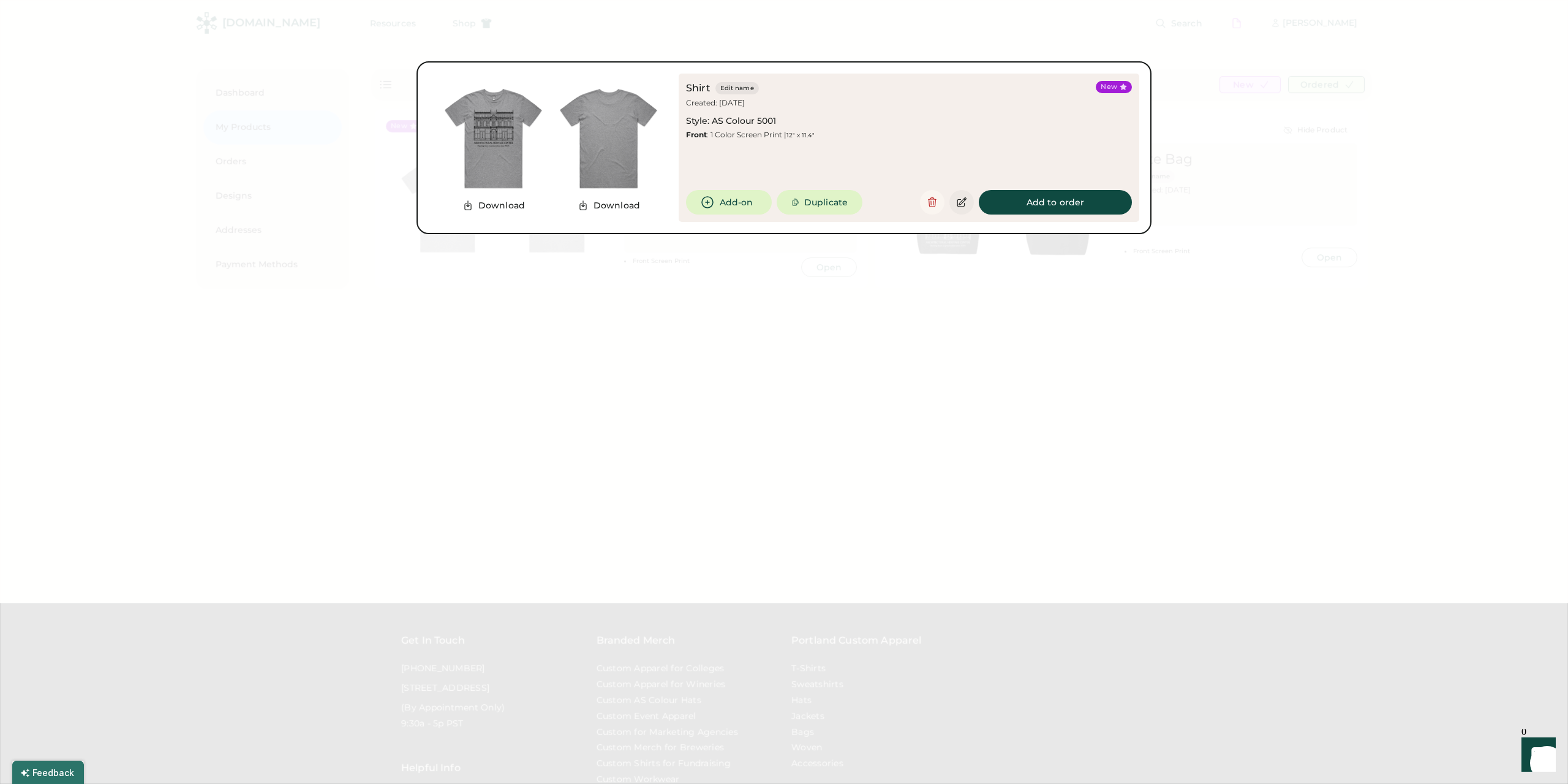
click at [963, 200] on icon at bounding box center [961, 201] width 11 height 11
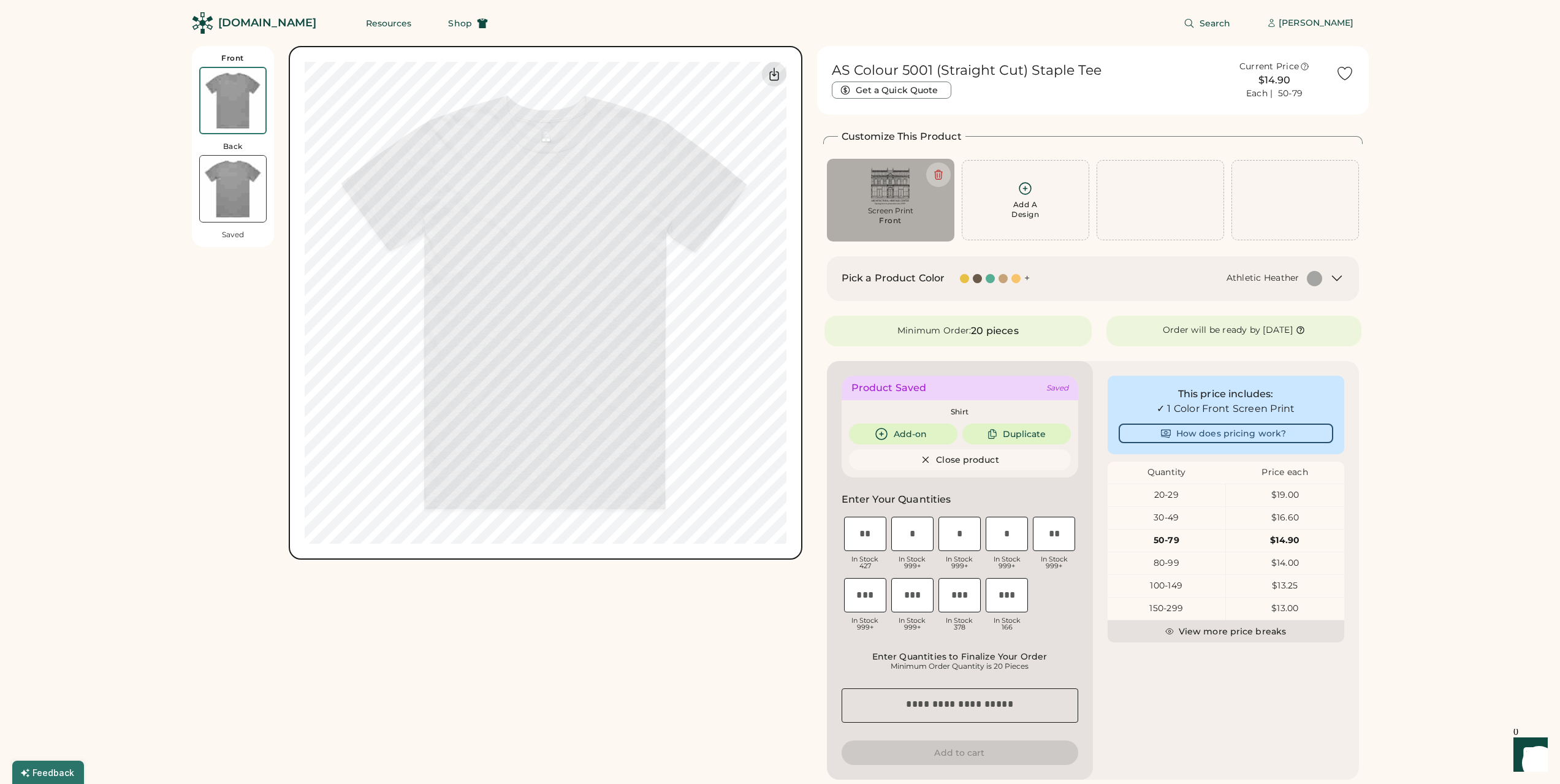
click at [1027, 279] on div "+" at bounding box center [1027, 279] width 6 height 14
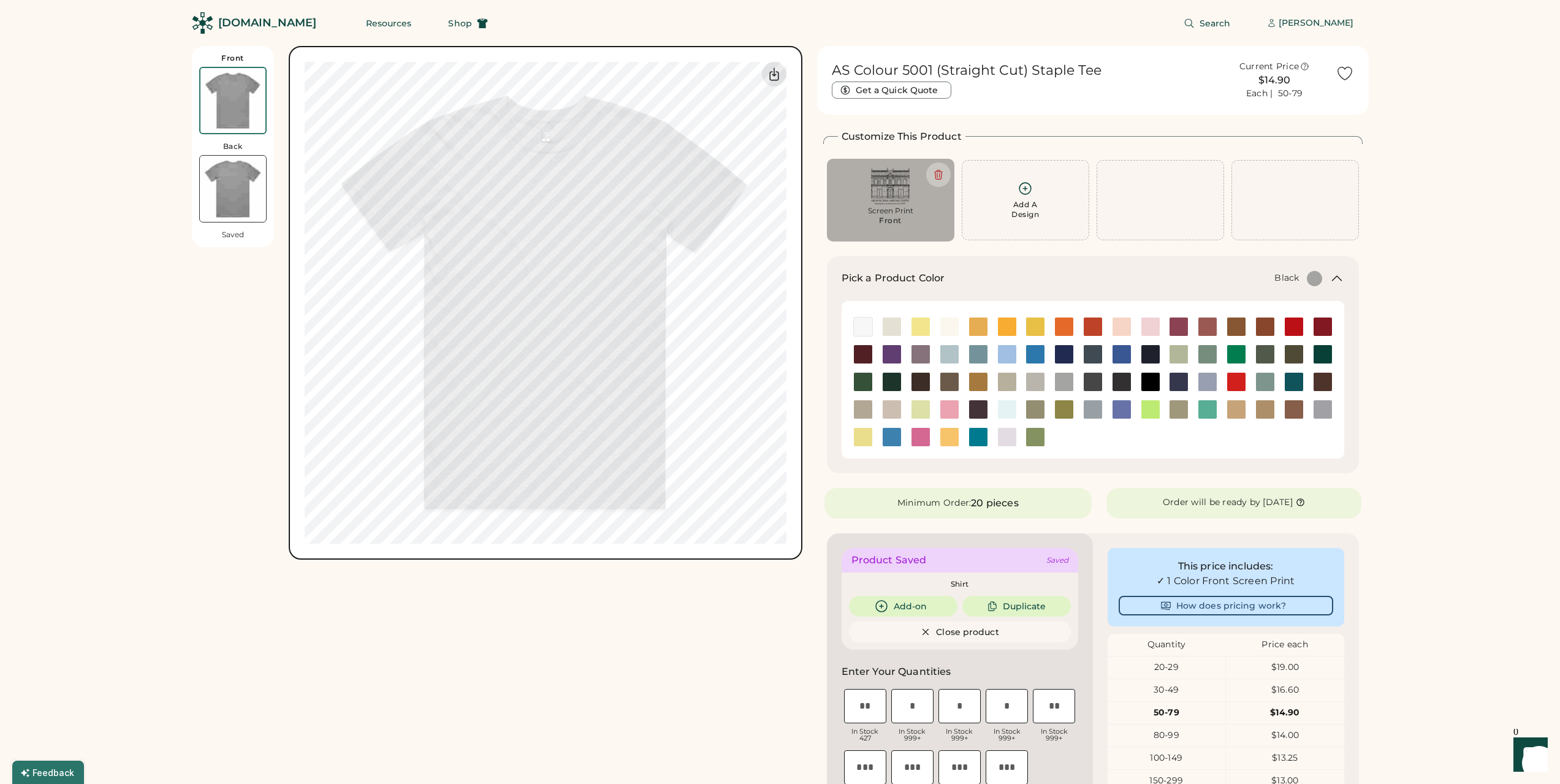
click at [1149, 381] on img at bounding box center [1151, 382] width 19 height 19
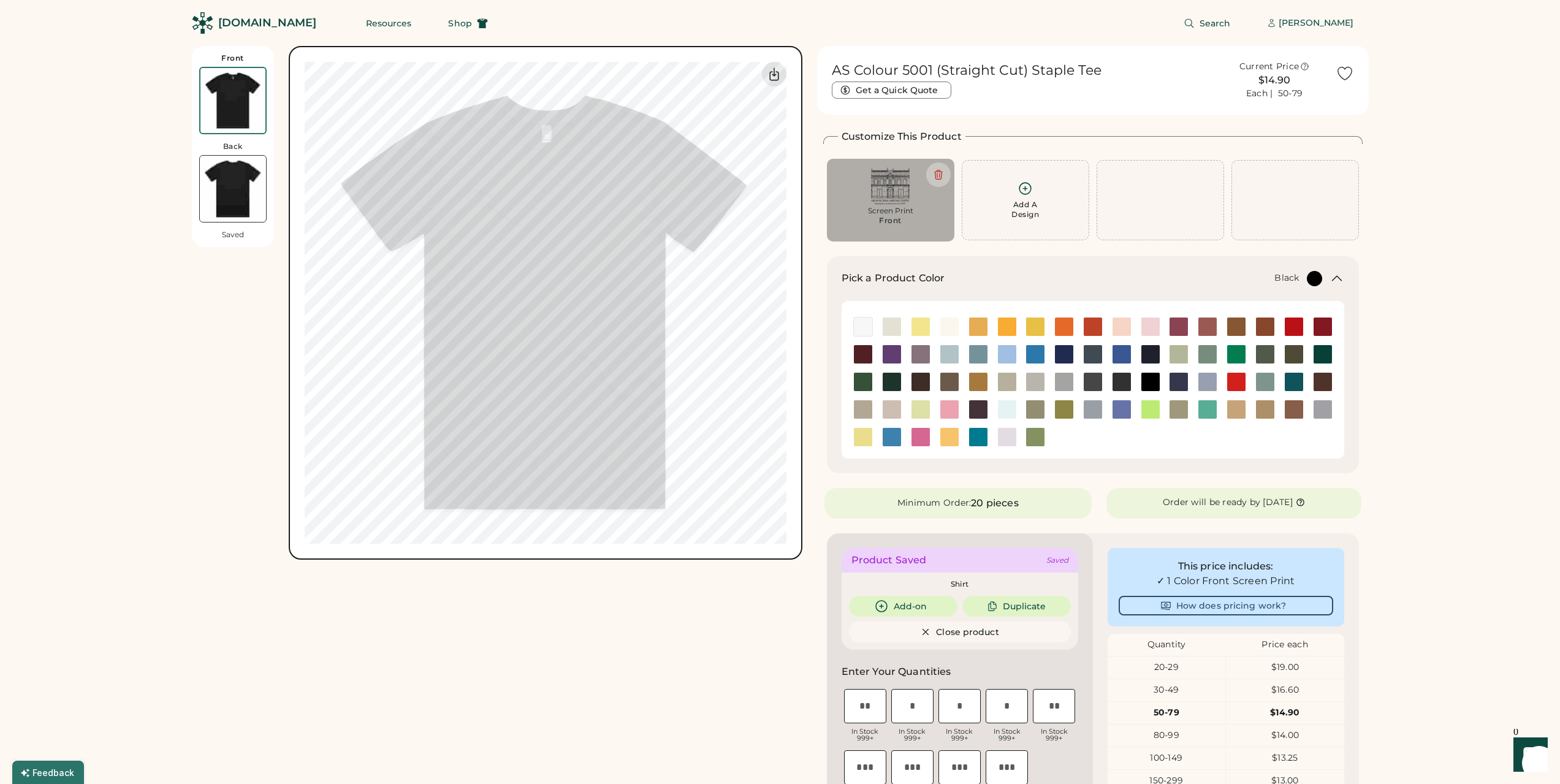
click at [879, 206] on div "Screen Print" at bounding box center [890, 211] width 110 height 10
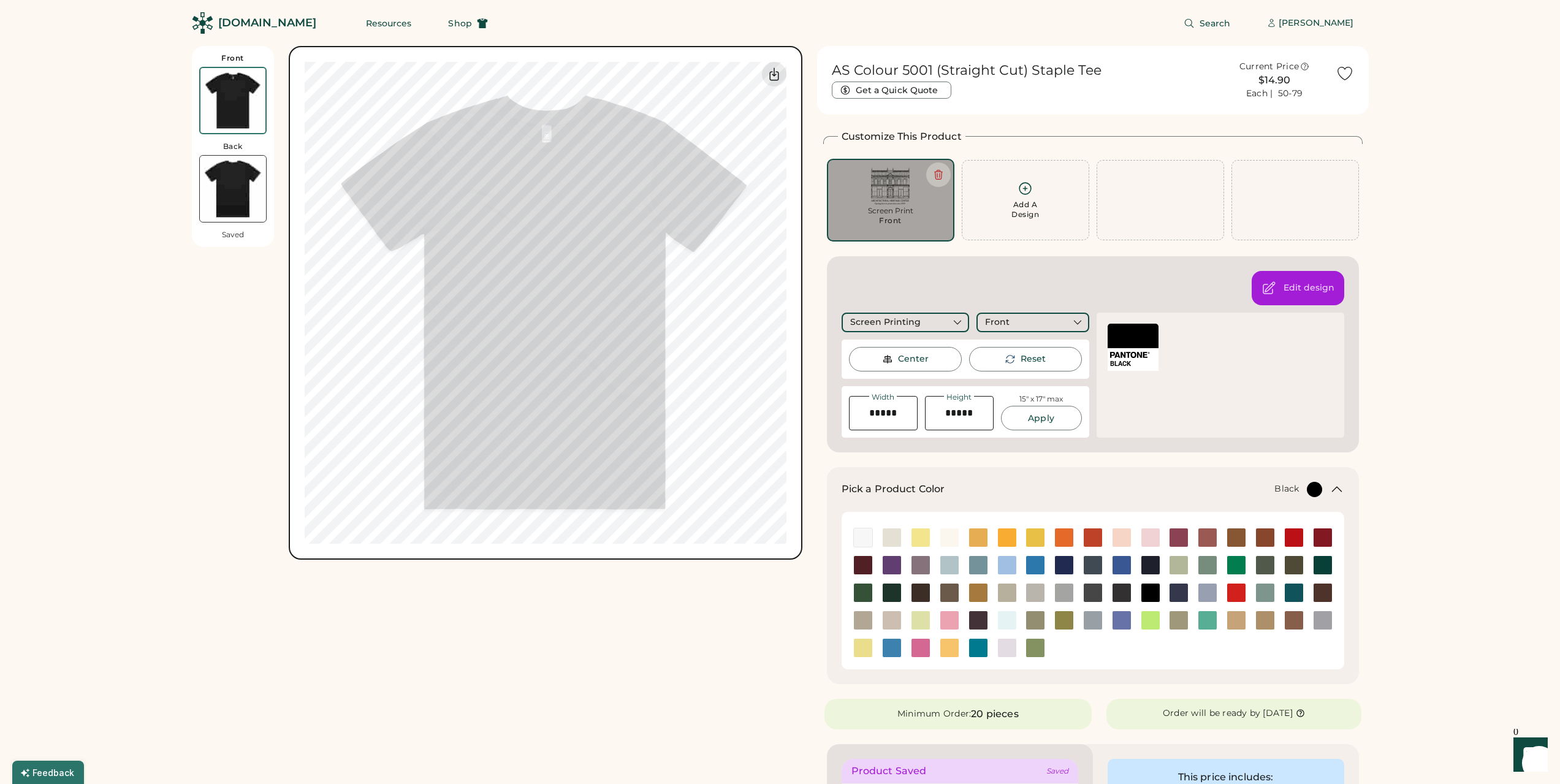
click at [1145, 348] on div "BLACK" at bounding box center [1133, 347] width 51 height 47
click at [1130, 340] on div at bounding box center [1133, 336] width 51 height 25
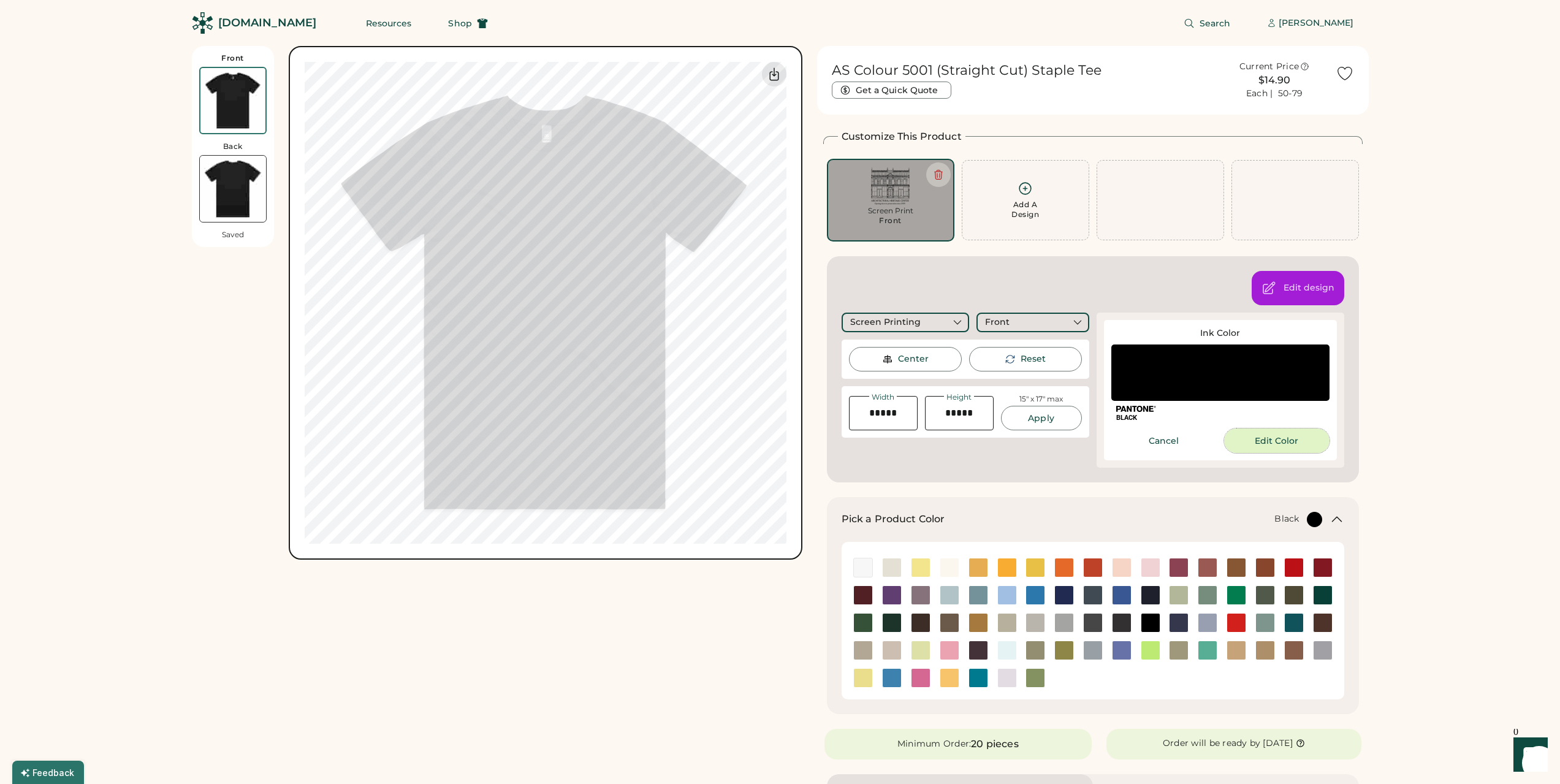
click at [1248, 437] on button "Edit Color" at bounding box center [1276, 440] width 105 height 25
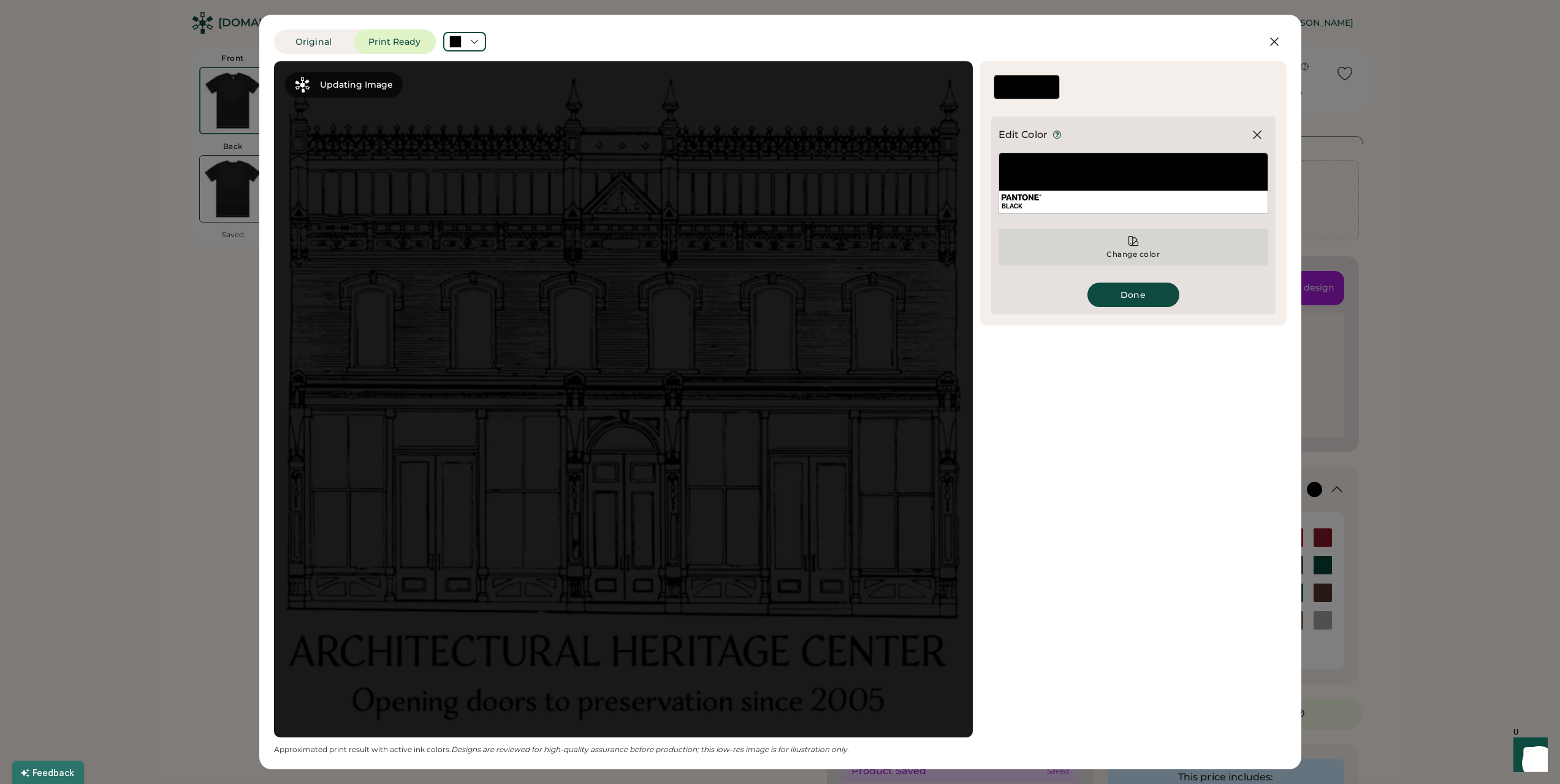
click at [1128, 252] on div "Change color" at bounding box center [1133, 254] width 55 height 10
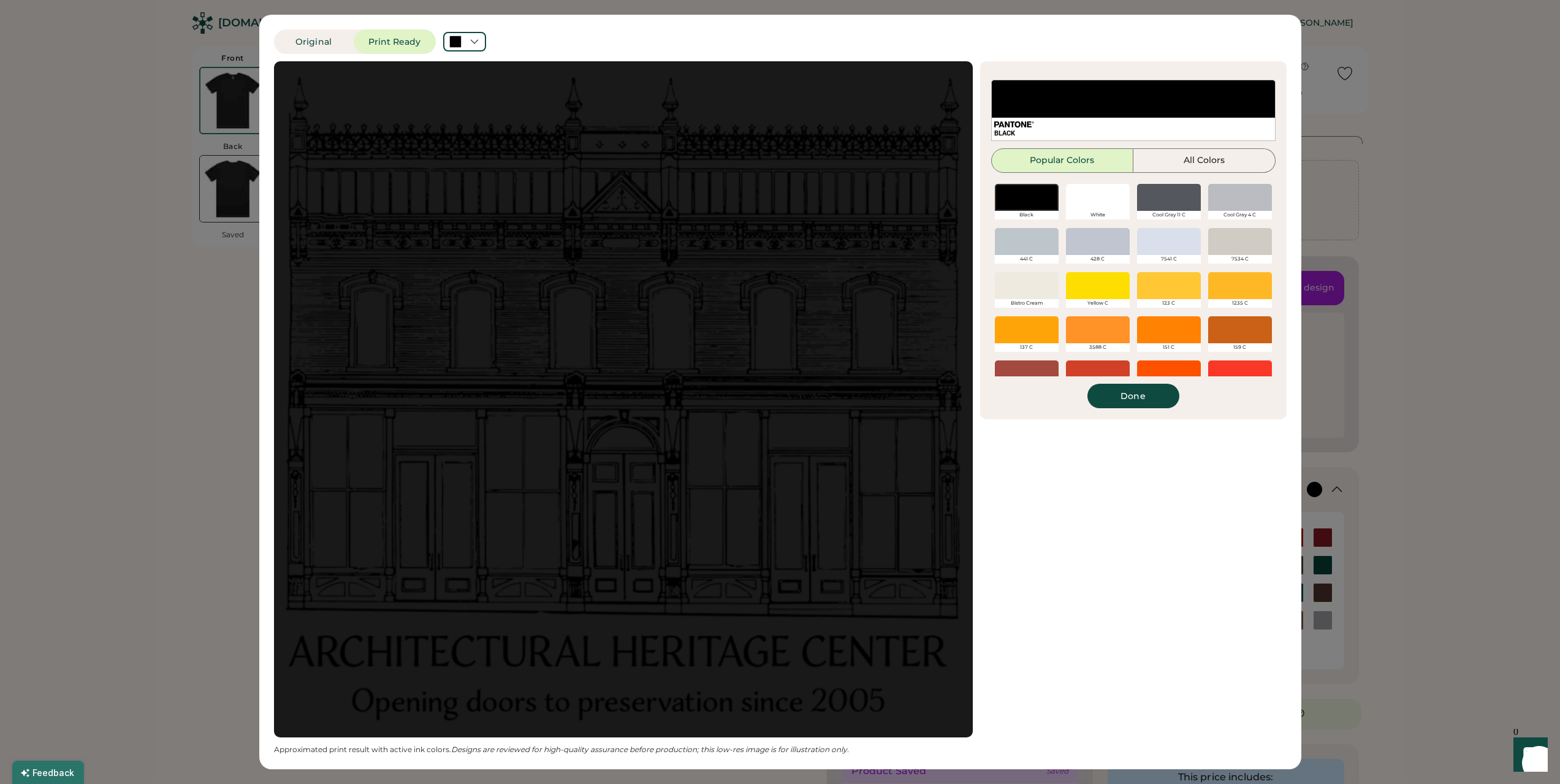
click at [1108, 197] on div at bounding box center [1098, 196] width 64 height 26
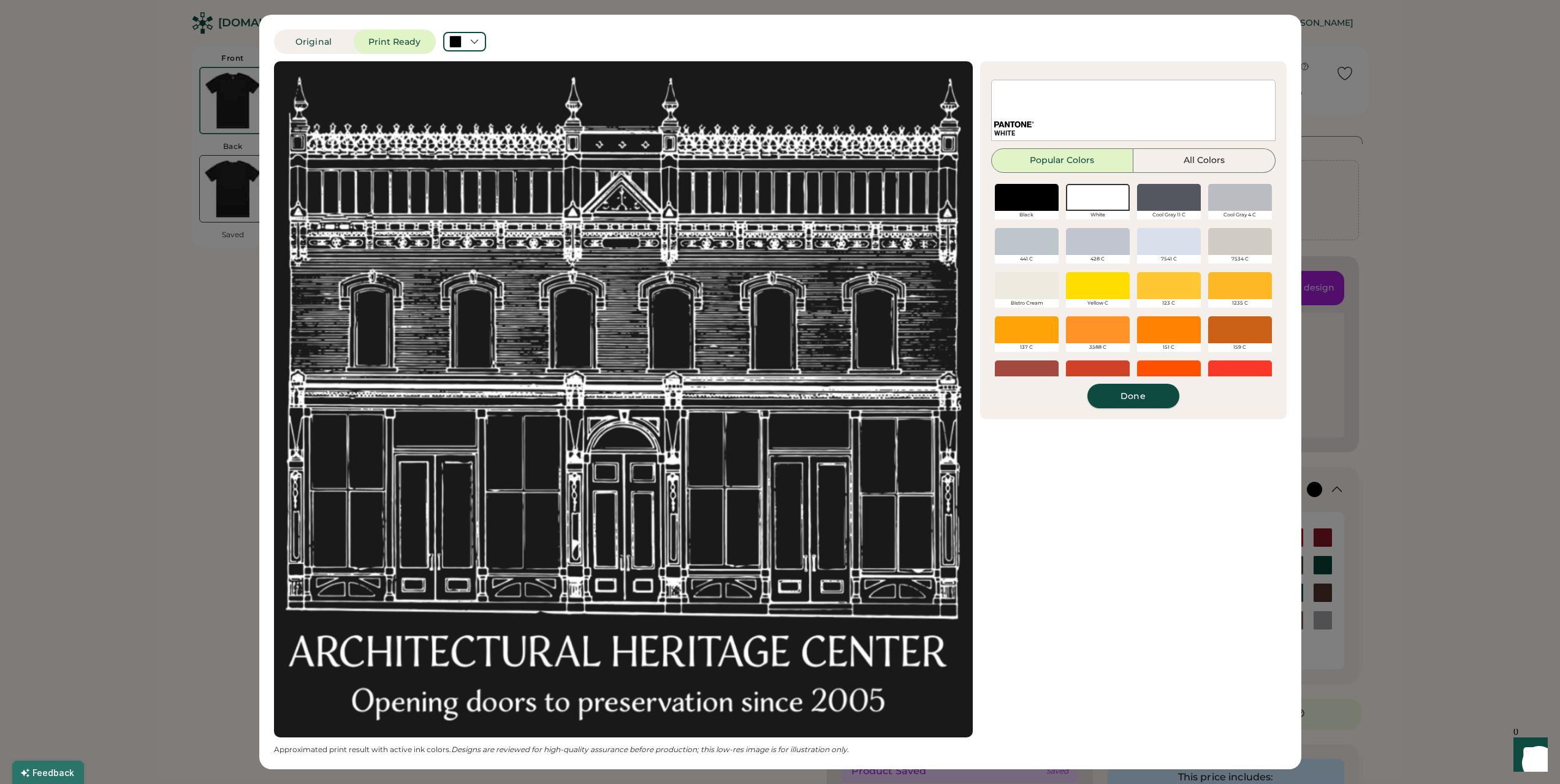
click at [1142, 395] on button "Done" at bounding box center [1134, 395] width 92 height 25
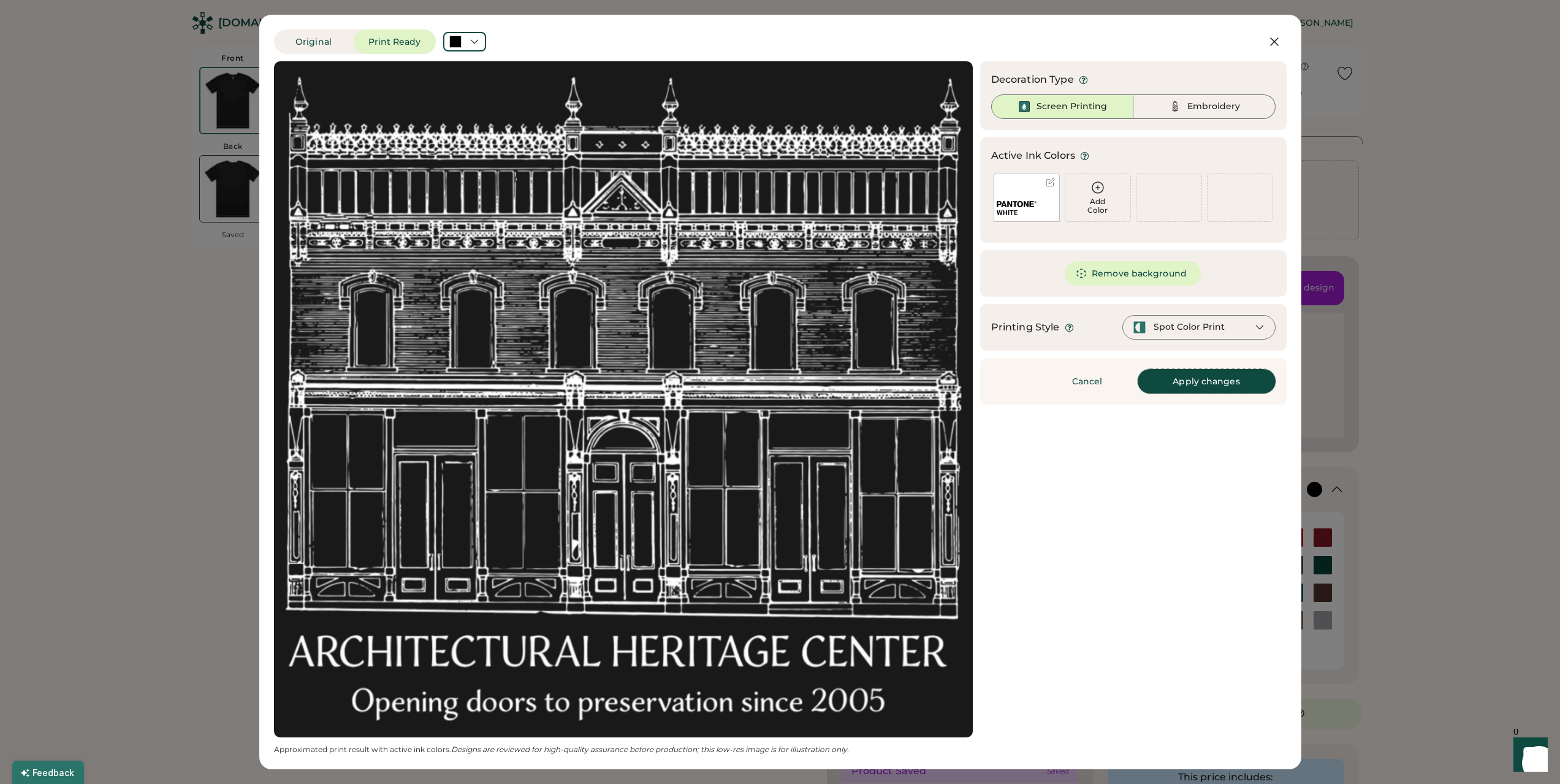
click at [1211, 385] on button "Apply changes" at bounding box center [1207, 381] width 137 height 25
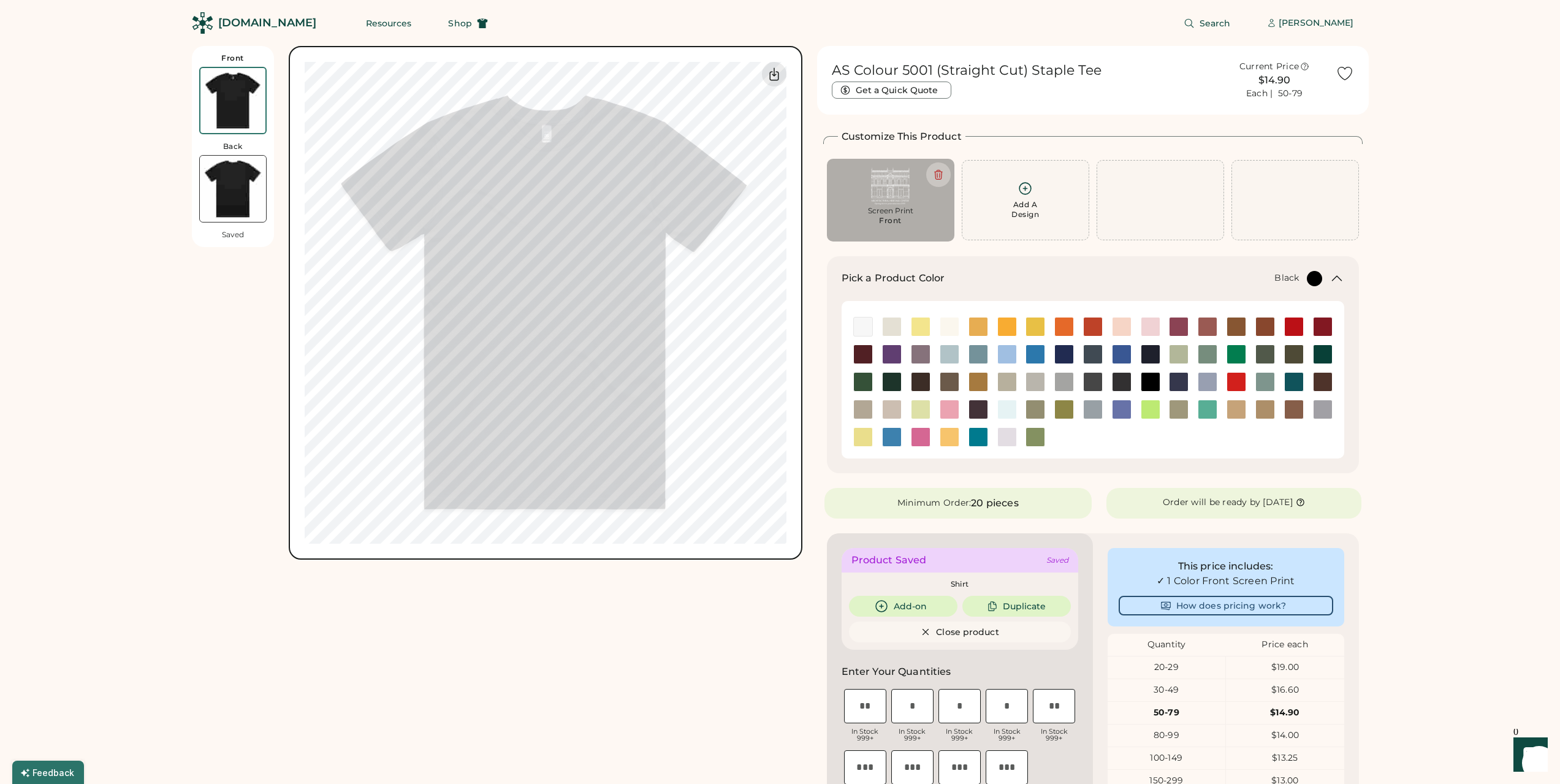
type input "*****"
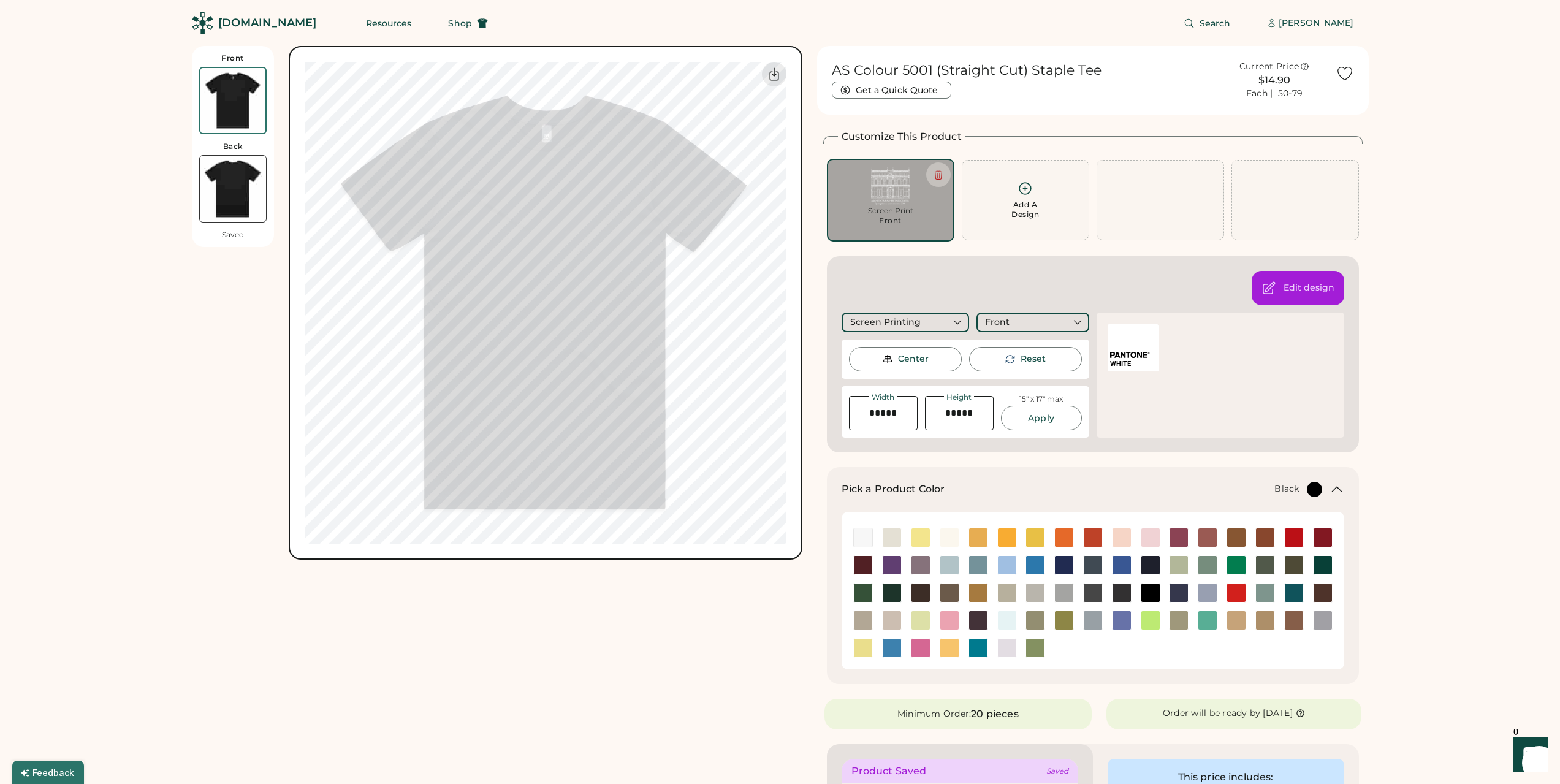
click at [819, 430] on div "AS Colour 5001 (Straight Cut) Staple Tee Get a Quick Quote Current Price $14.90…" at bounding box center [1093, 715] width 552 height 1338
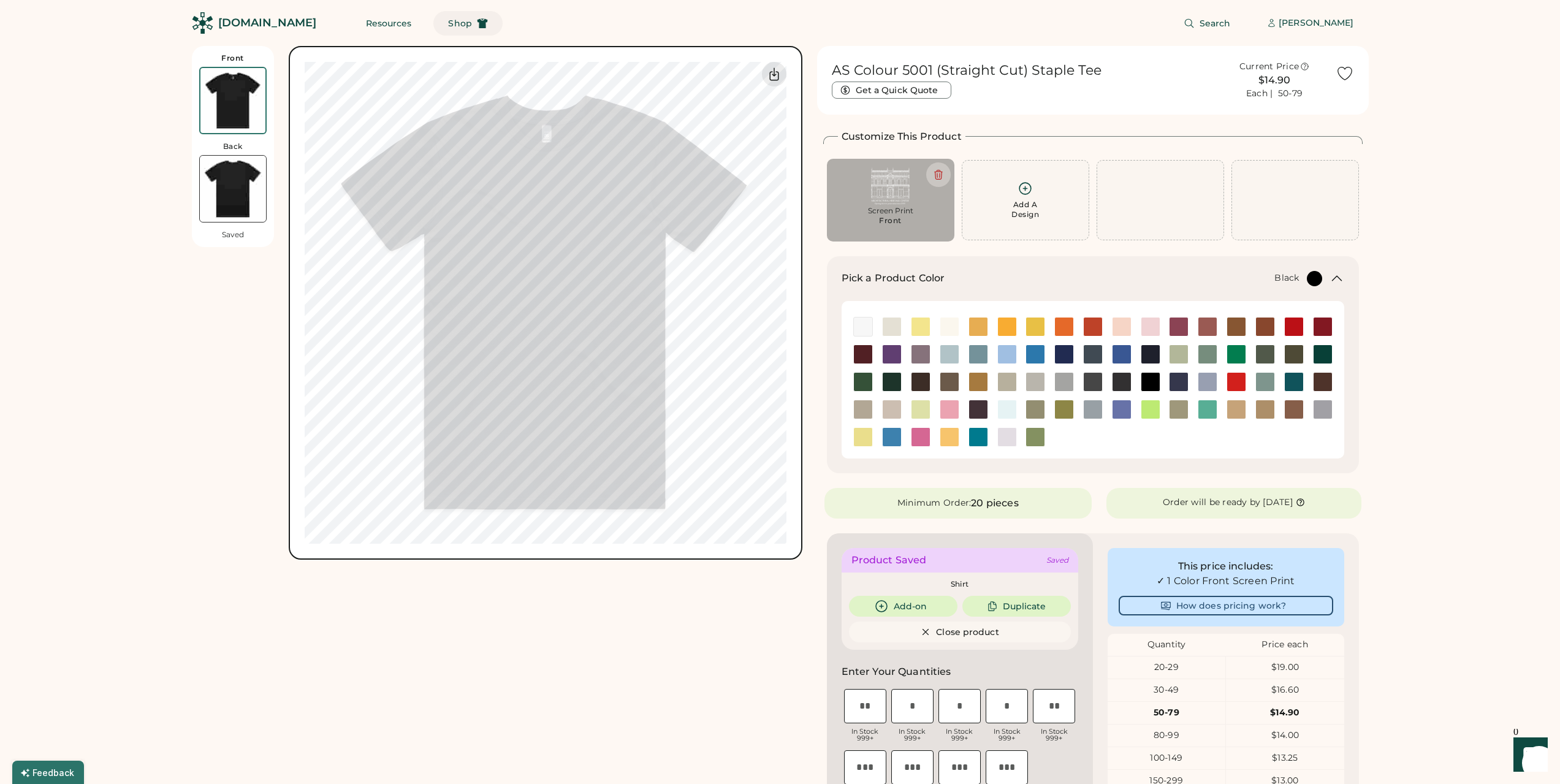
click at [448, 26] on span "Shop" at bounding box center [459, 23] width 24 height 9
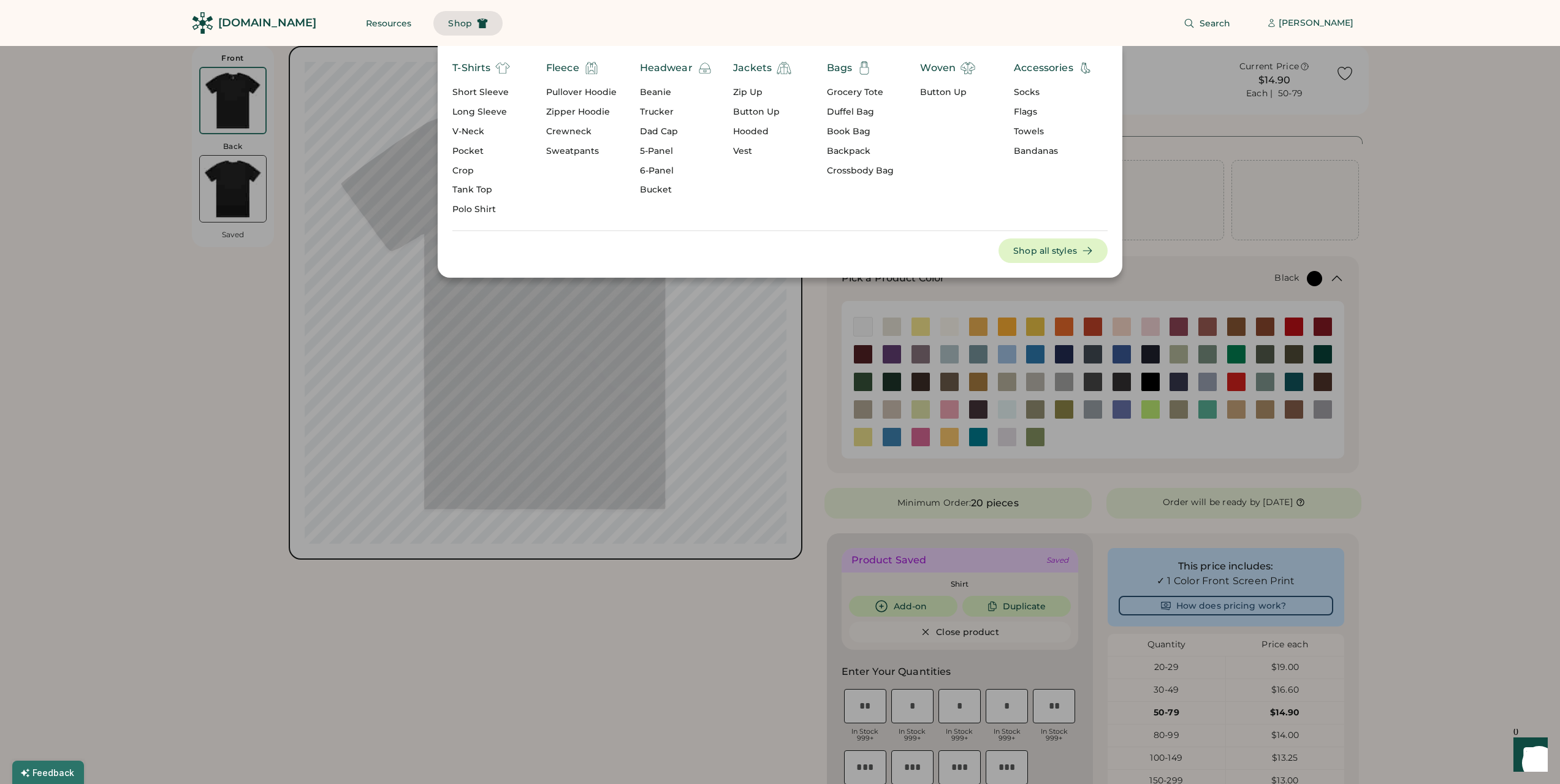
click at [824, 460] on div at bounding box center [780, 392] width 1560 height 784
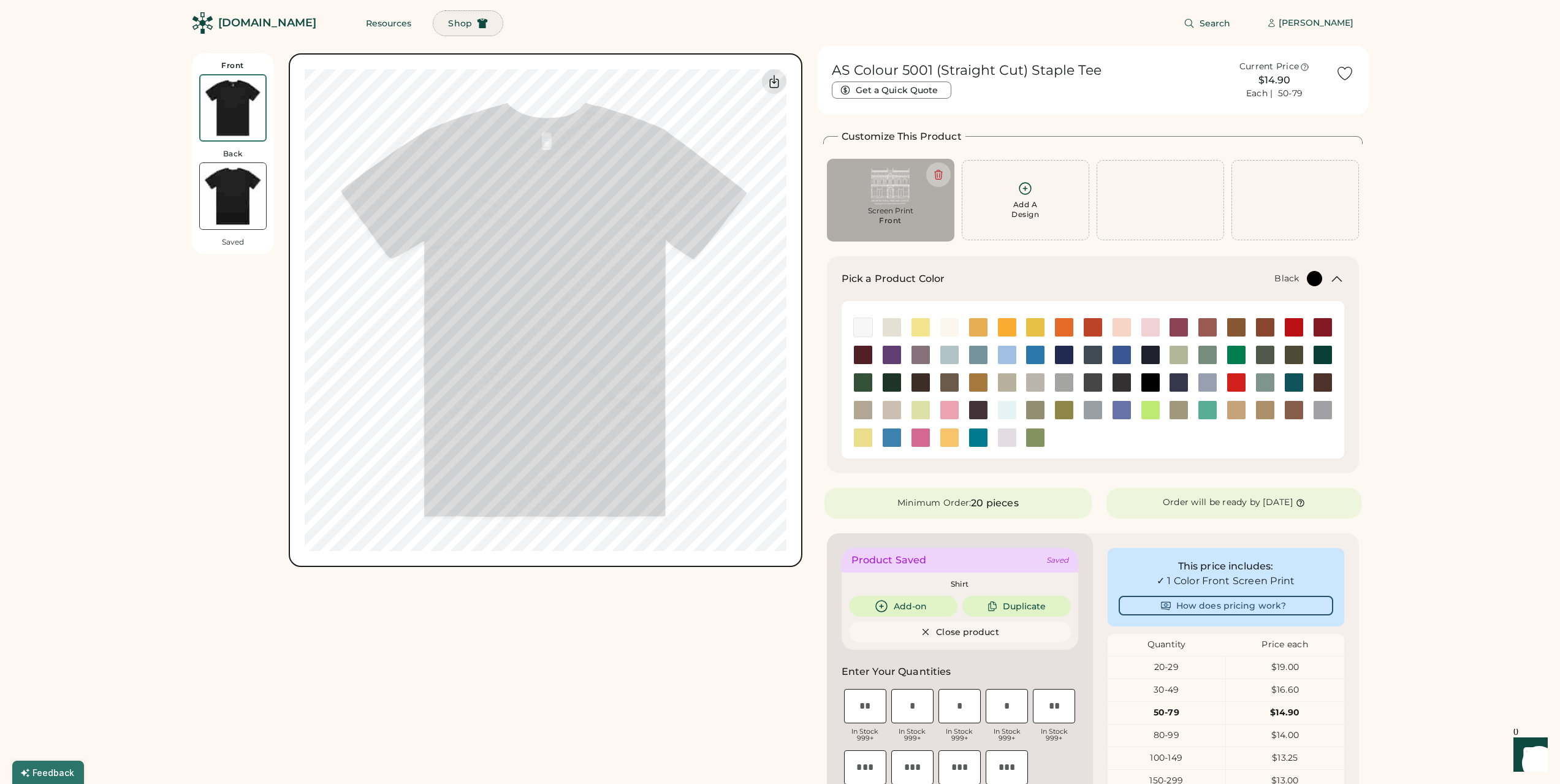
click at [448, 26] on span "Shop" at bounding box center [459, 23] width 24 height 9
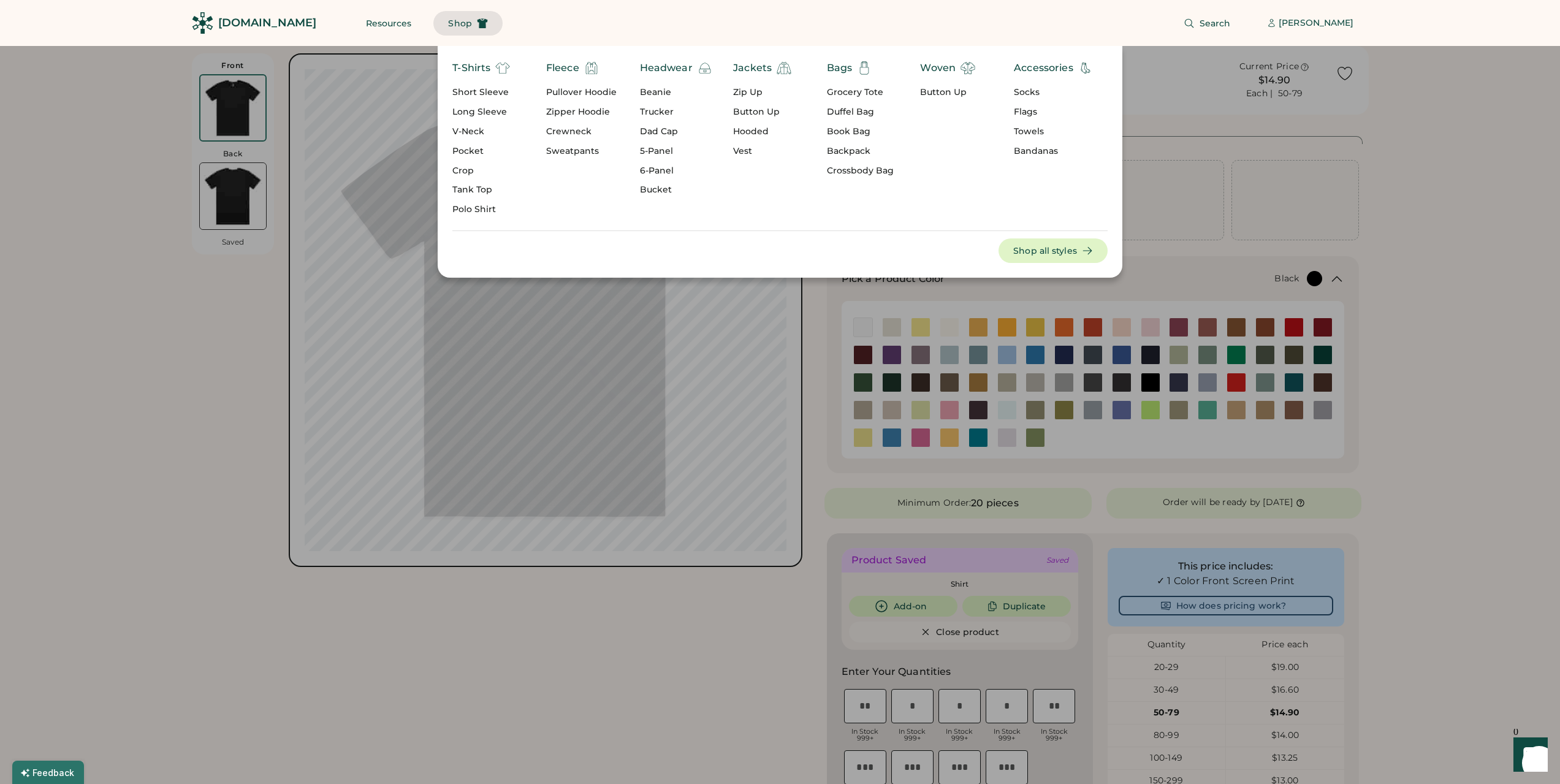
click at [480, 71] on div "T-Shirts" at bounding box center [471, 68] width 38 height 15
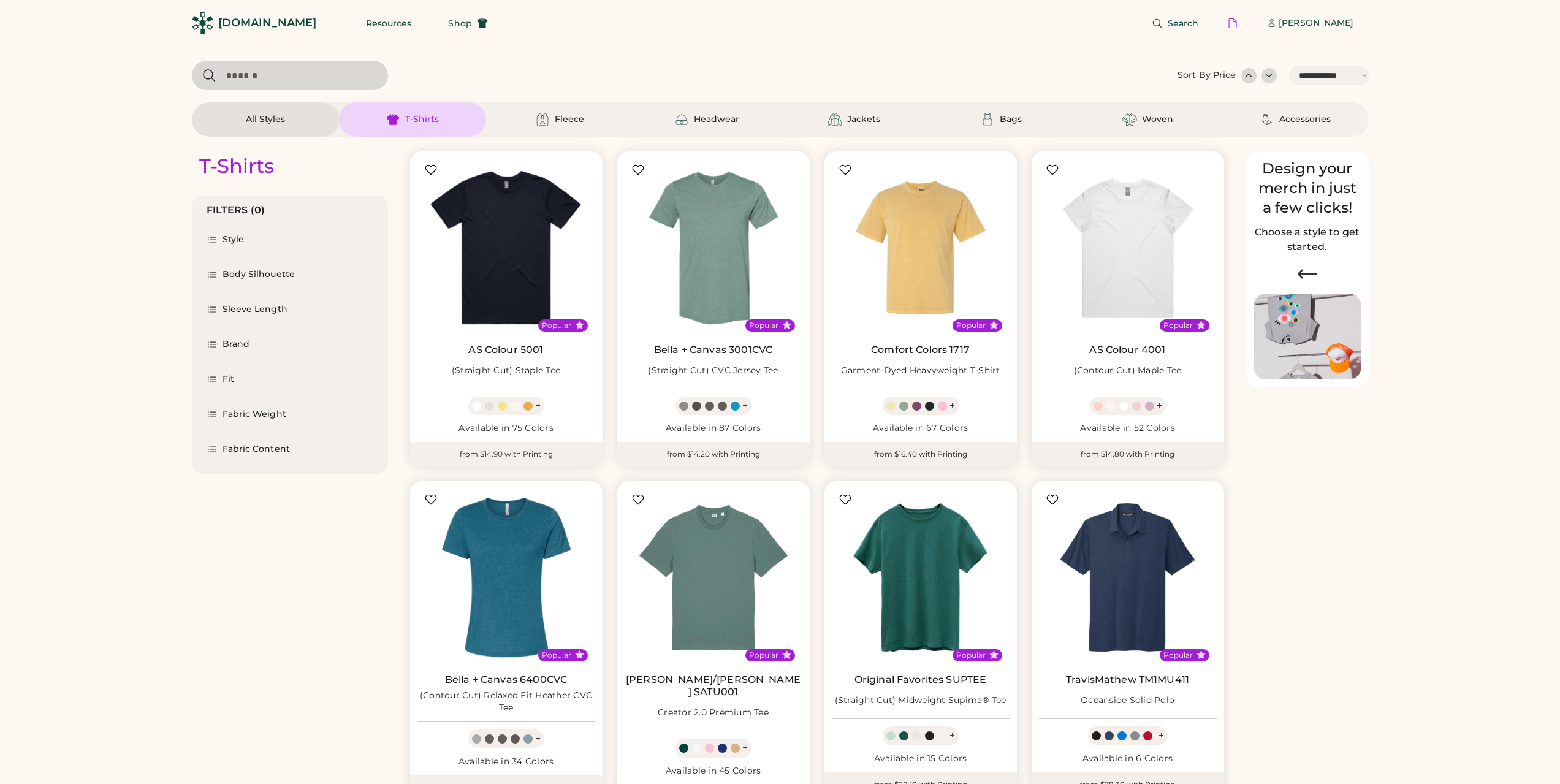
select select "*****"
select select "*"
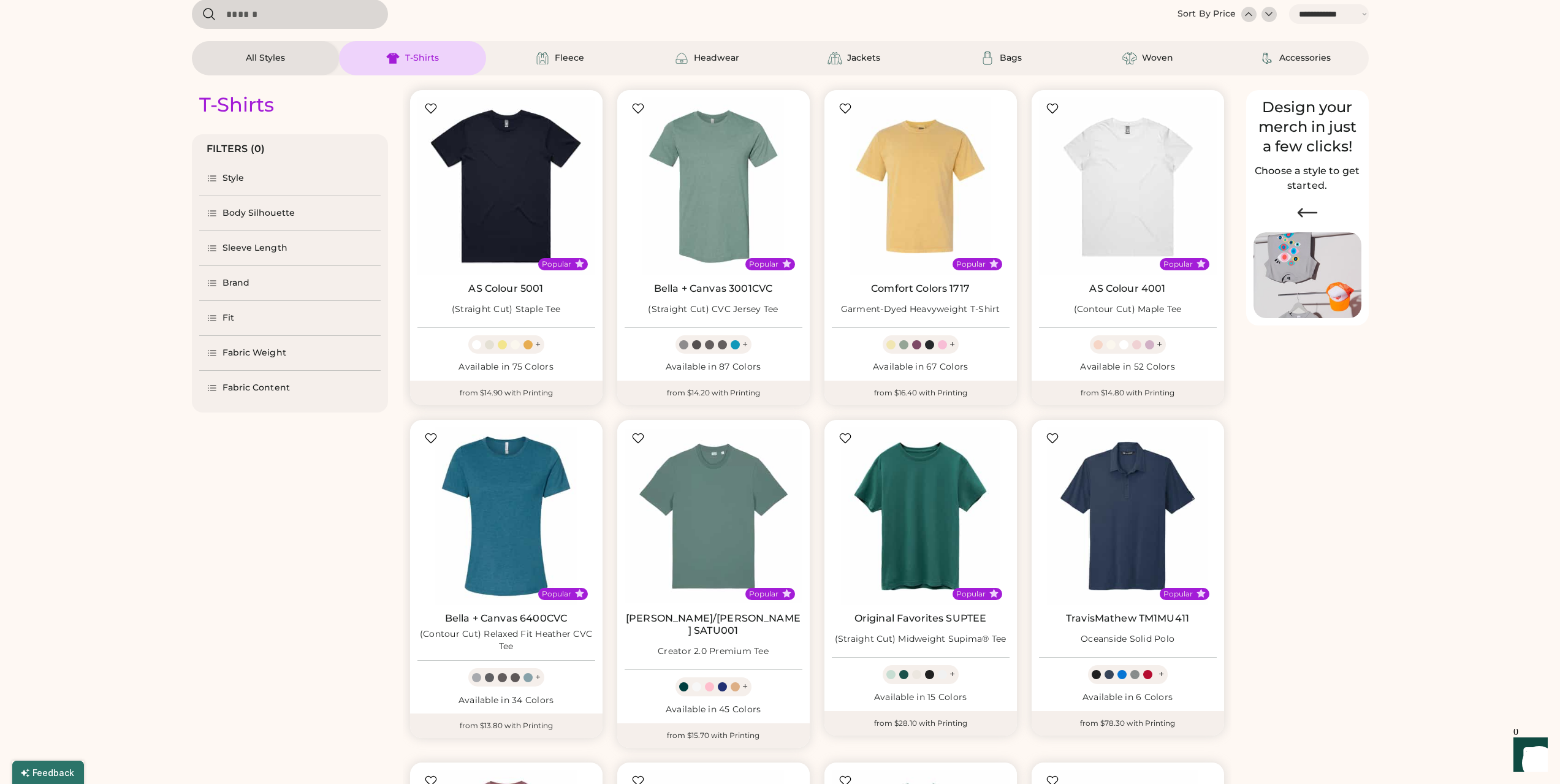
select select "*****"
select select "*"
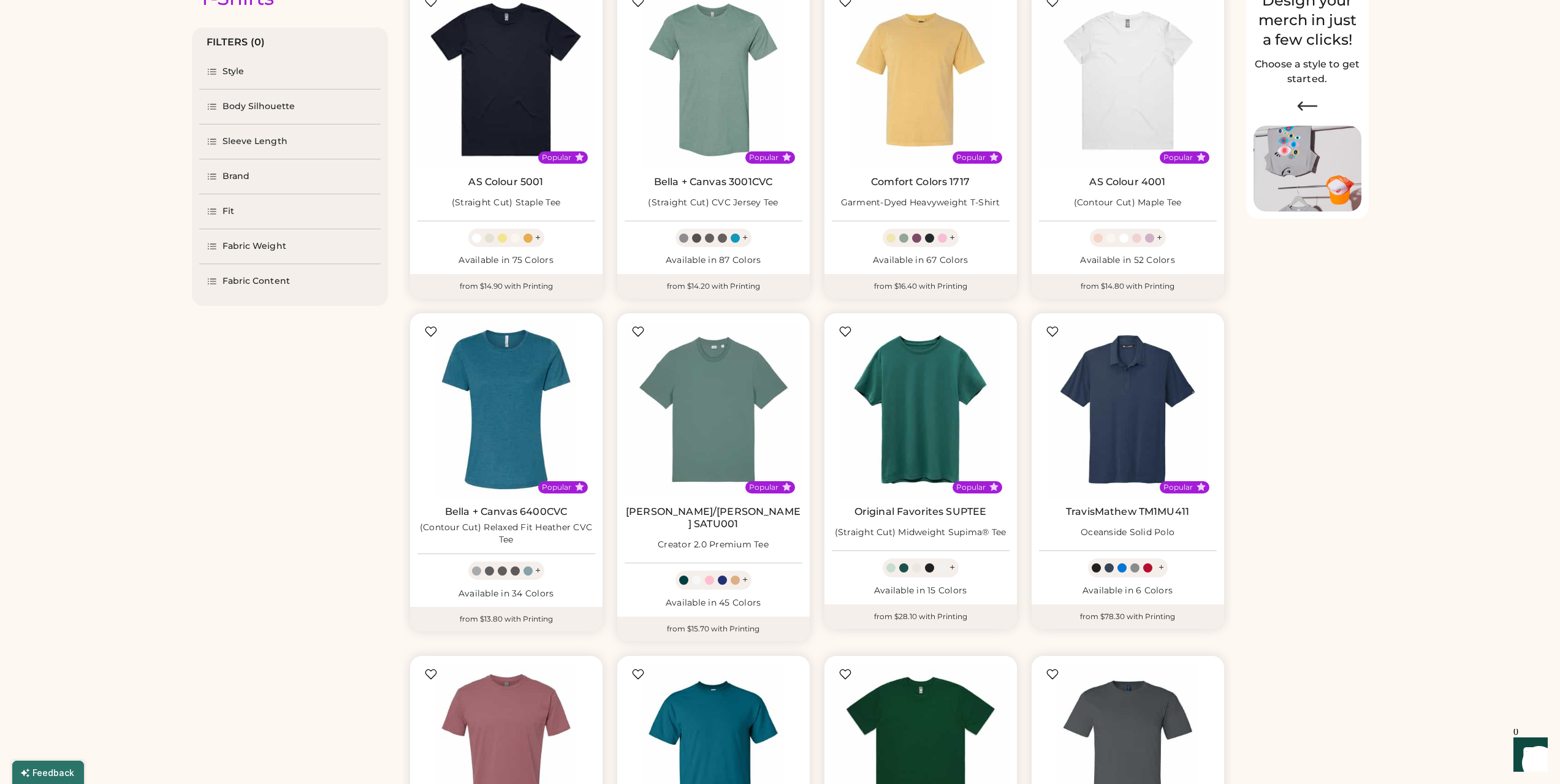
scroll to position [183, 0]
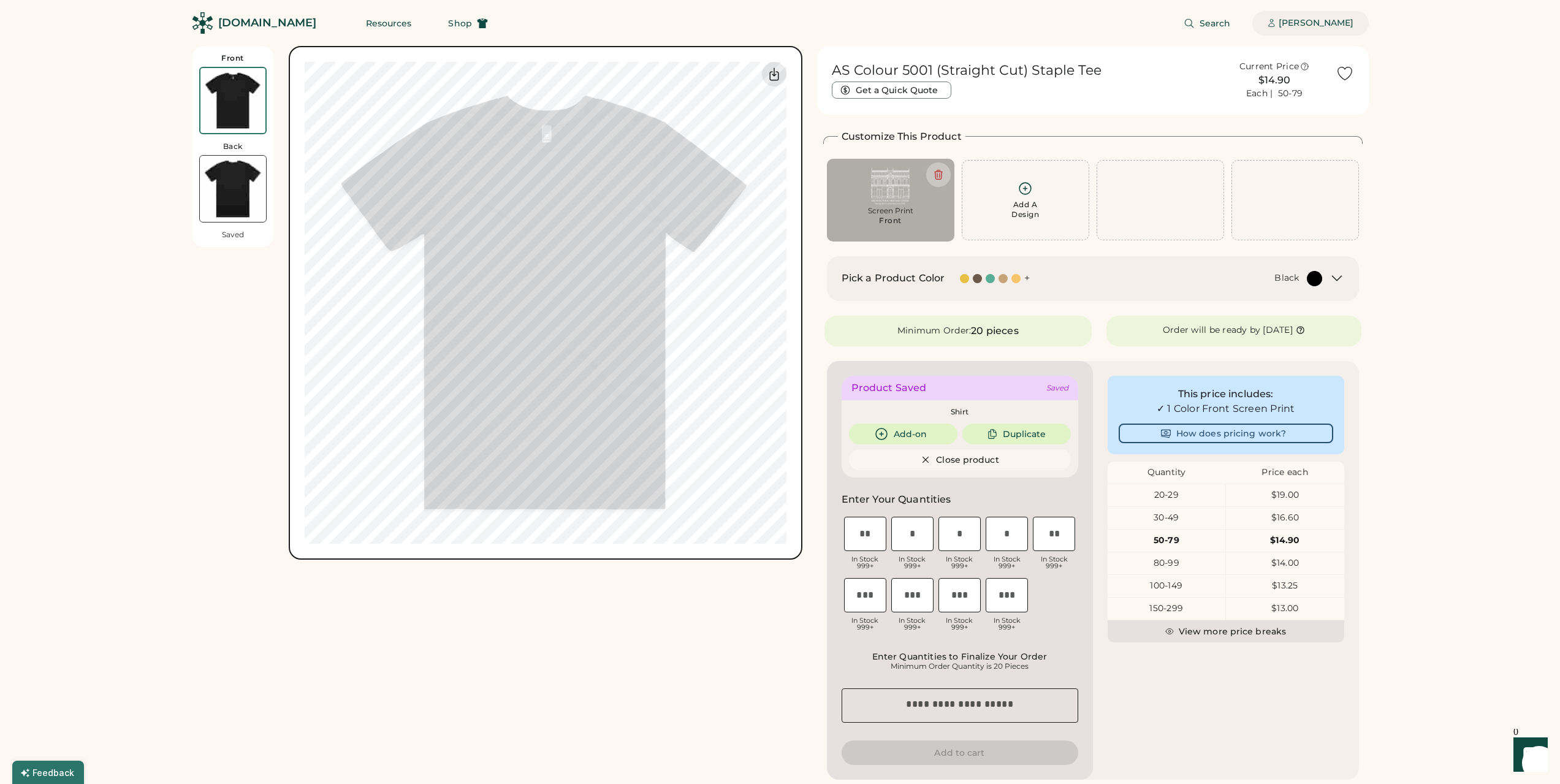
click at [1332, 24] on div "[PERSON_NAME]" at bounding box center [1317, 23] width 75 height 12
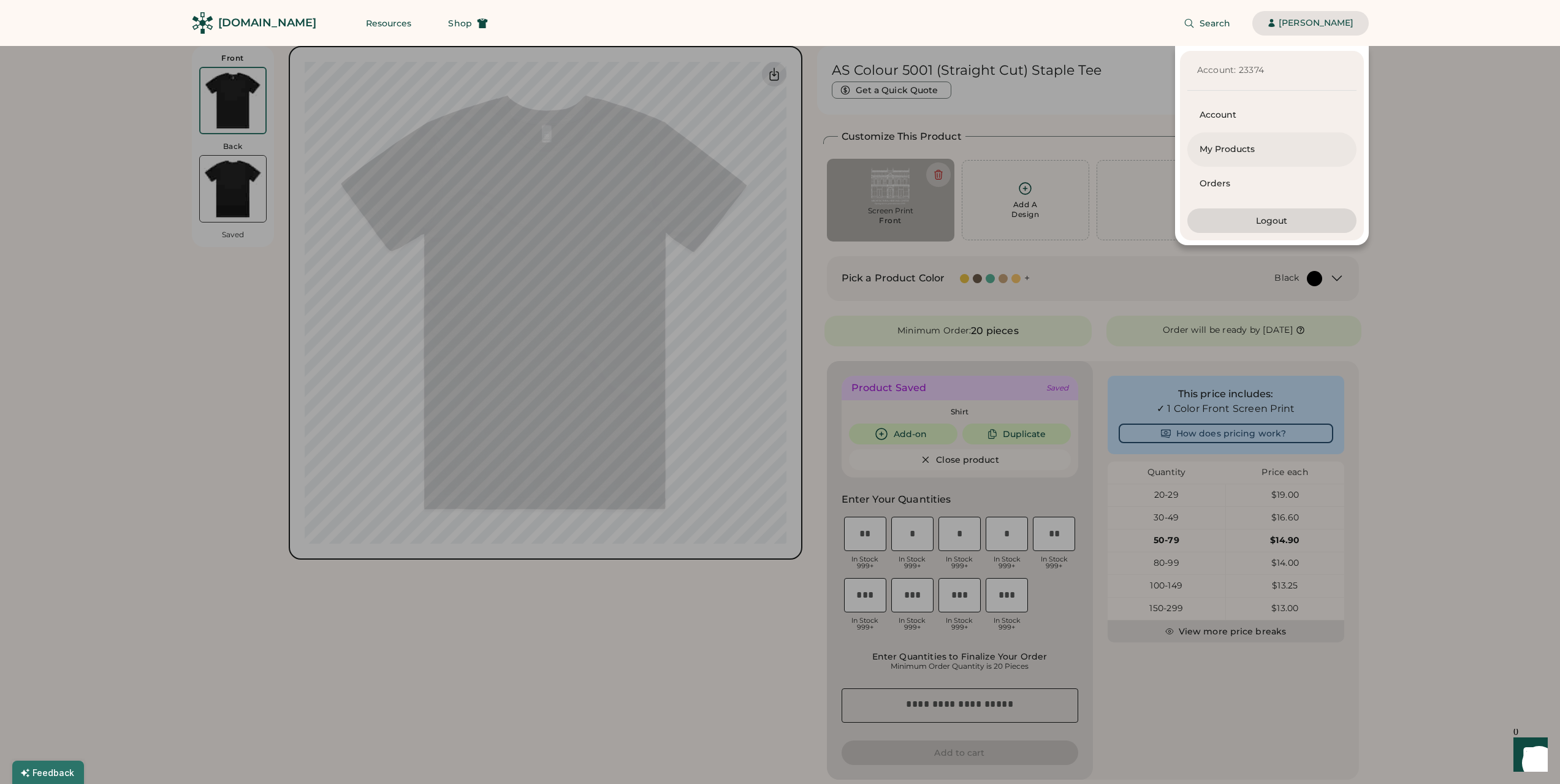
click at [1271, 158] on div "My Products" at bounding box center [1271, 149] width 144 height 34
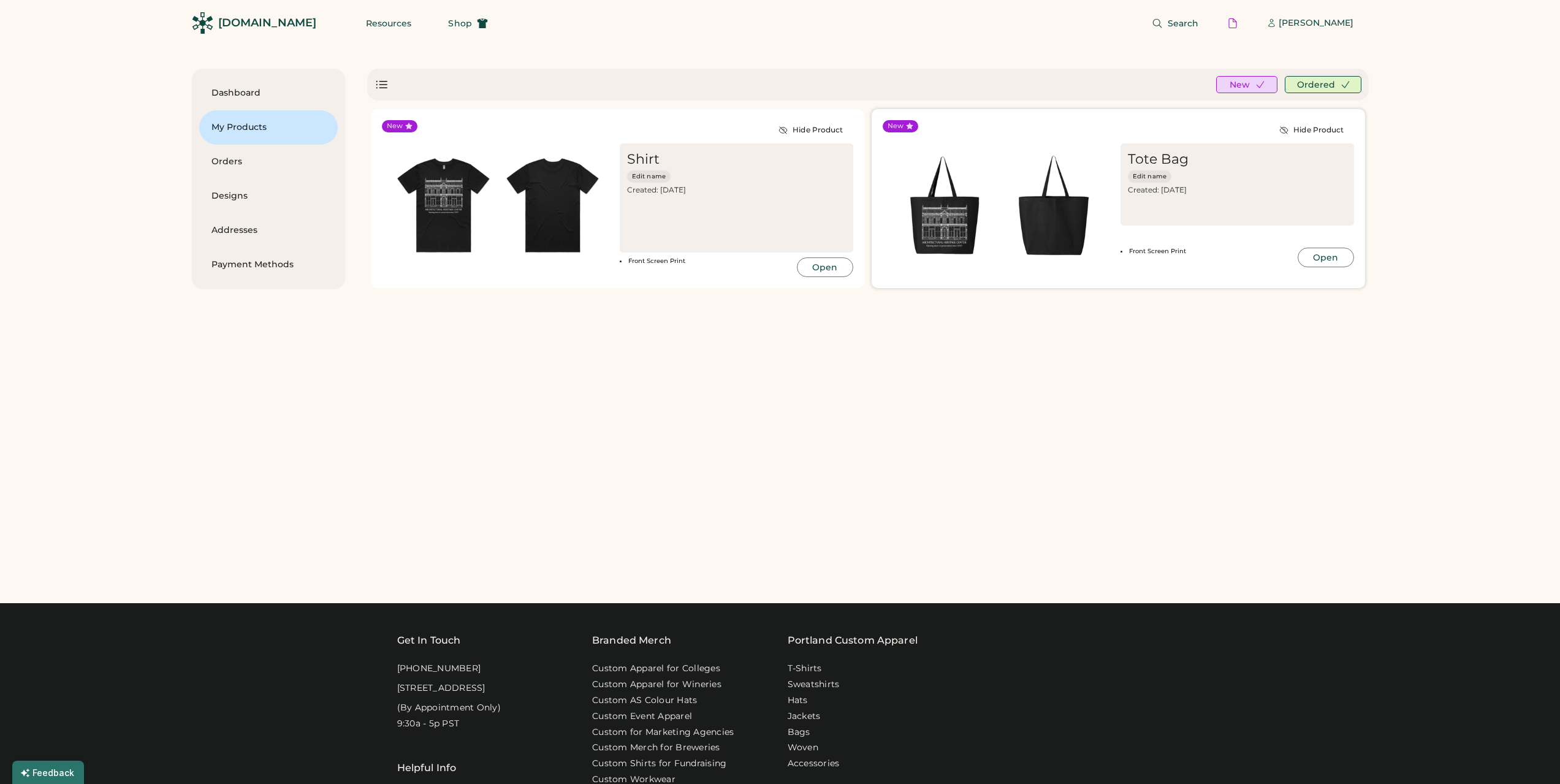
click at [1326, 262] on button "Open" at bounding box center [1325, 257] width 56 height 20
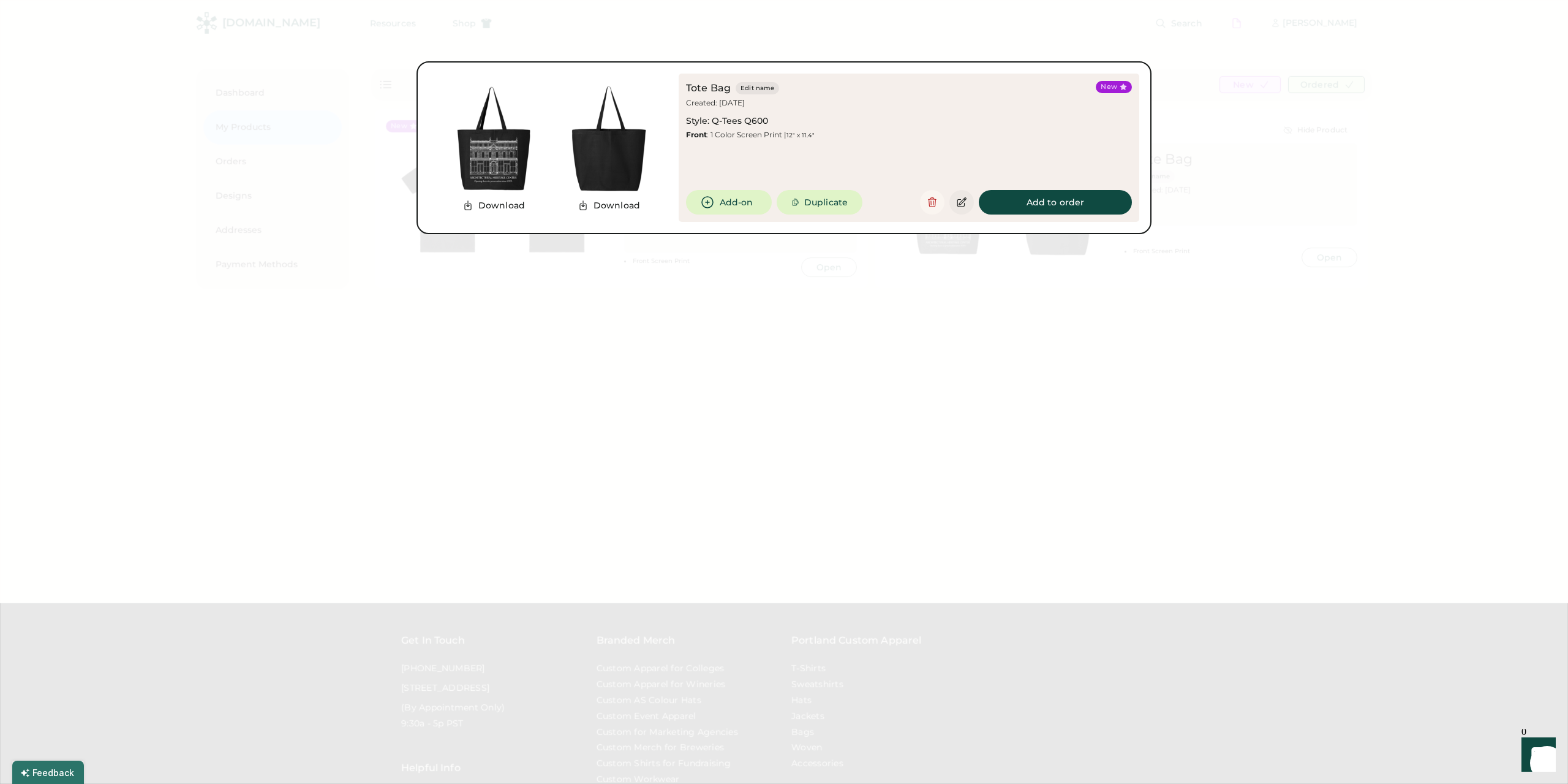
click at [954, 201] on button at bounding box center [961, 202] width 25 height 25
